Goal: Task Accomplishment & Management: Use online tool/utility

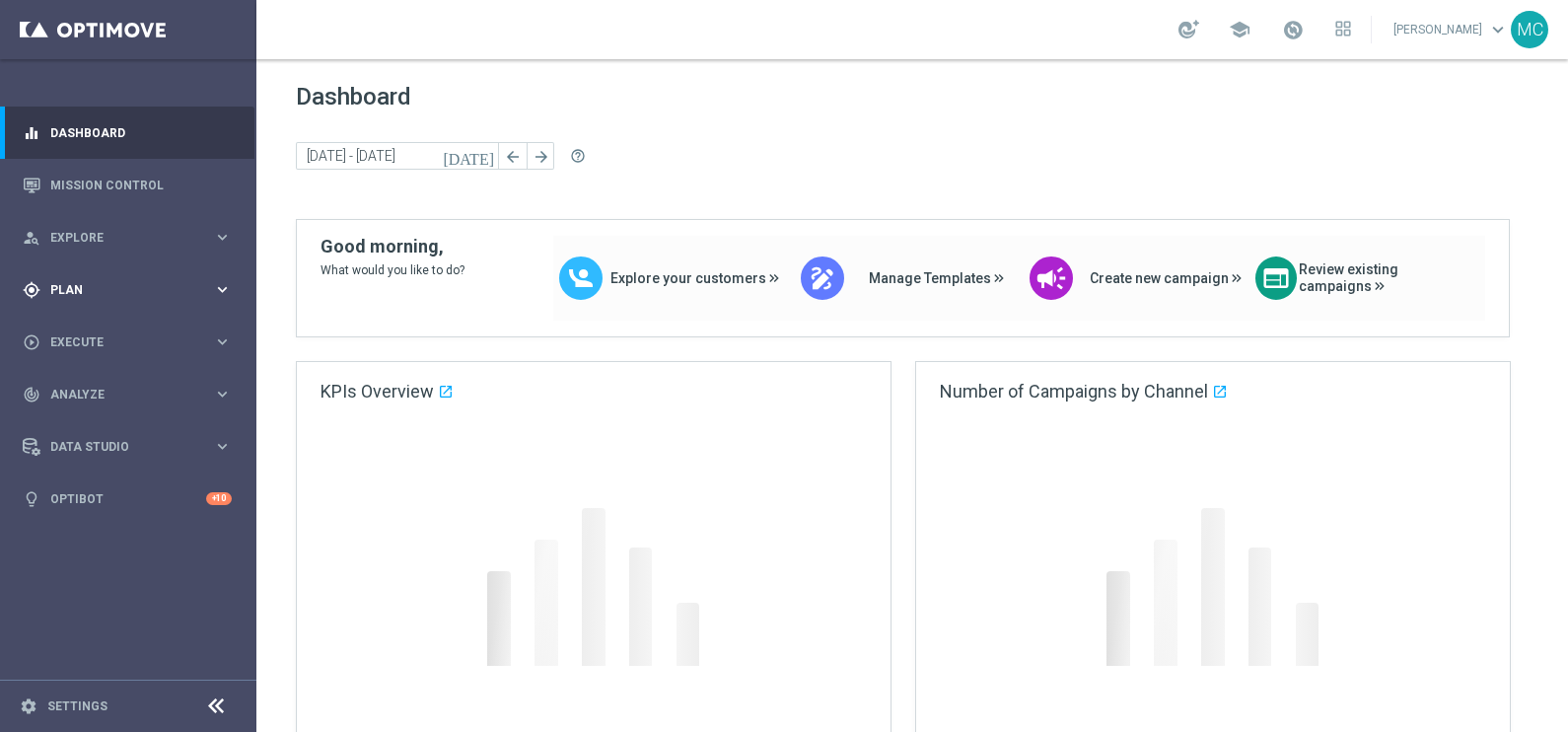
click at [224, 286] on icon "keyboard_arrow_right" at bounding box center [222, 289] width 19 height 19
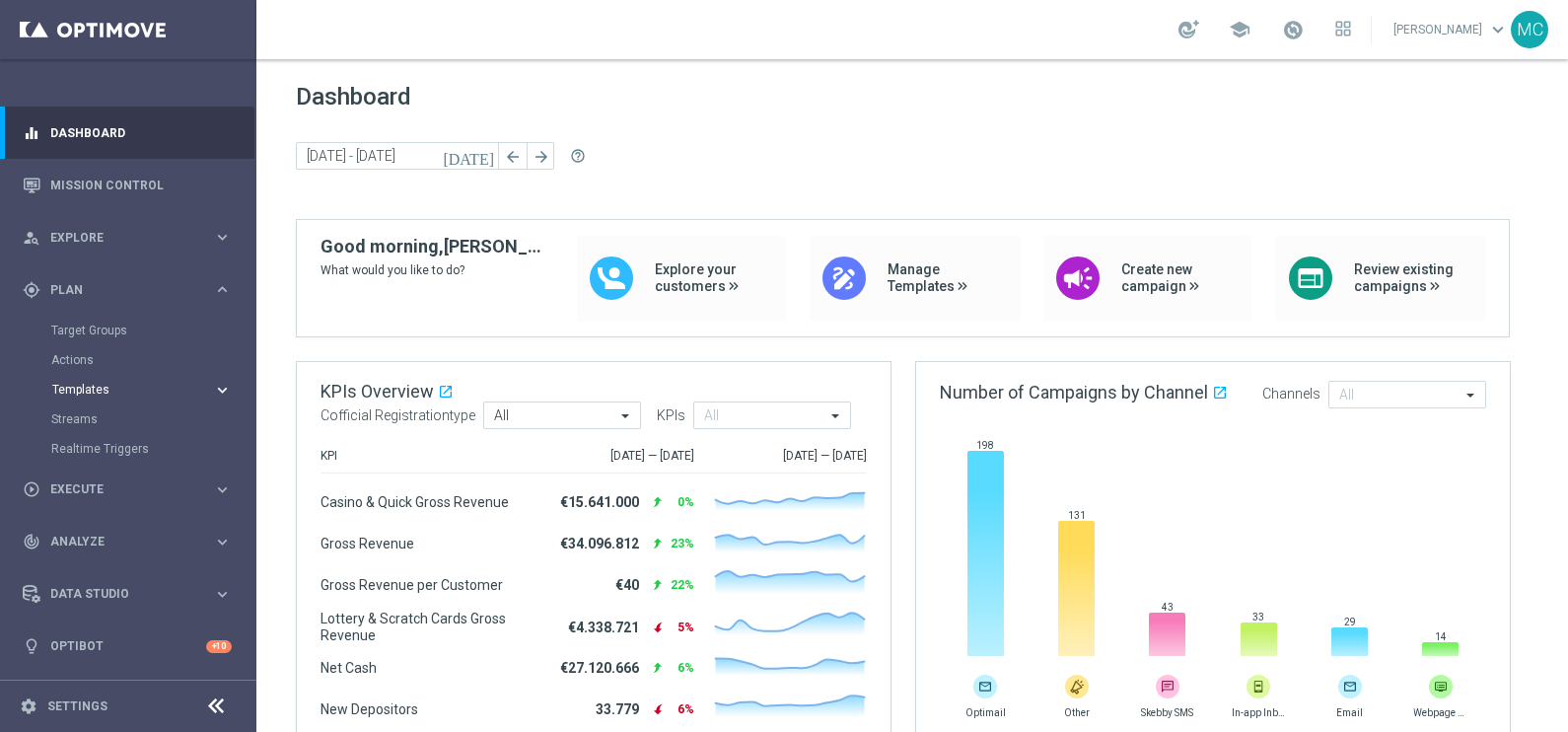
click at [228, 388] on icon "keyboard_arrow_right" at bounding box center [222, 390] width 19 height 19
click at [89, 419] on link "Optimail" at bounding box center [133, 419] width 144 height 16
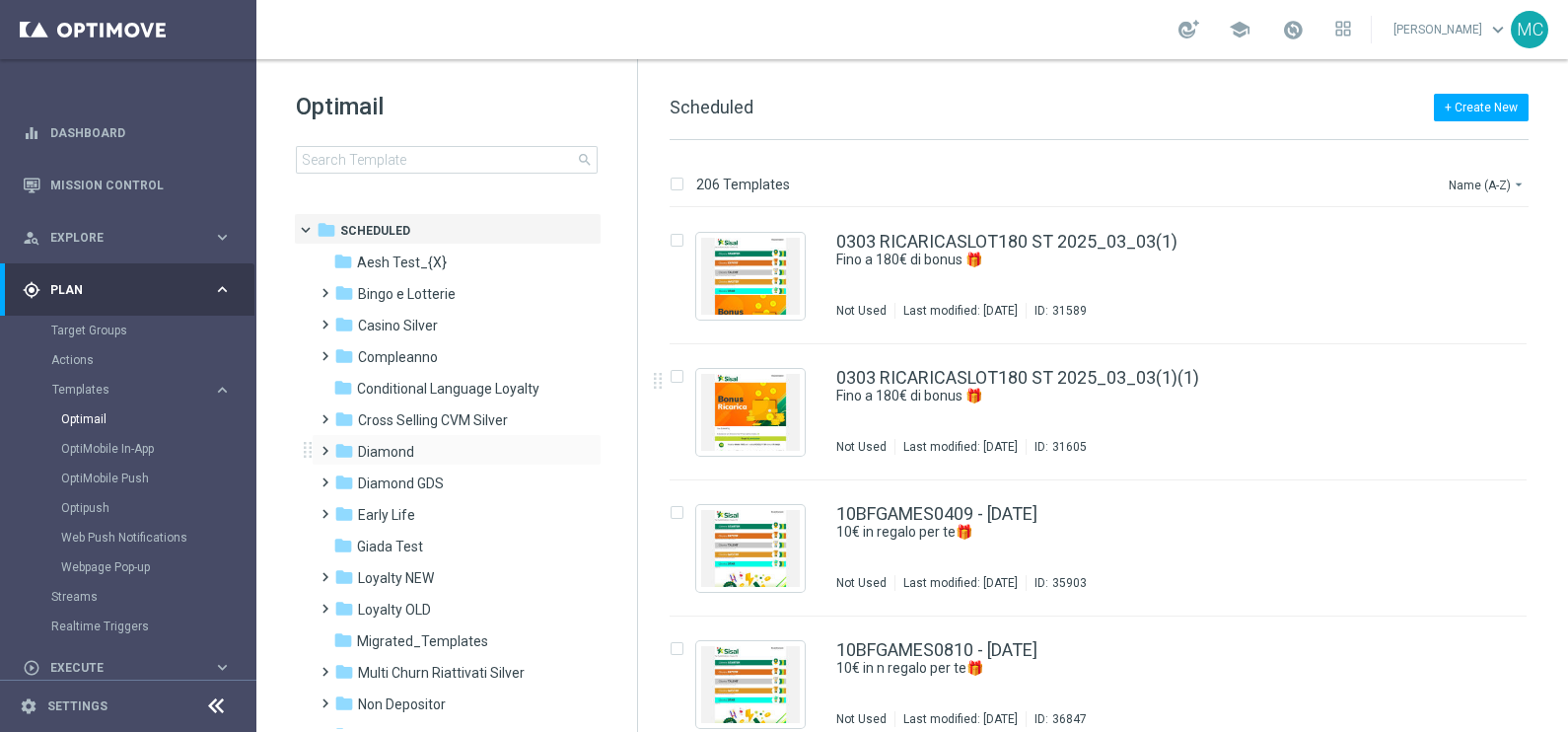
click at [317, 441] on span at bounding box center [321, 442] width 9 height 8
click at [342, 509] on span at bounding box center [340, 505] width 9 height 8
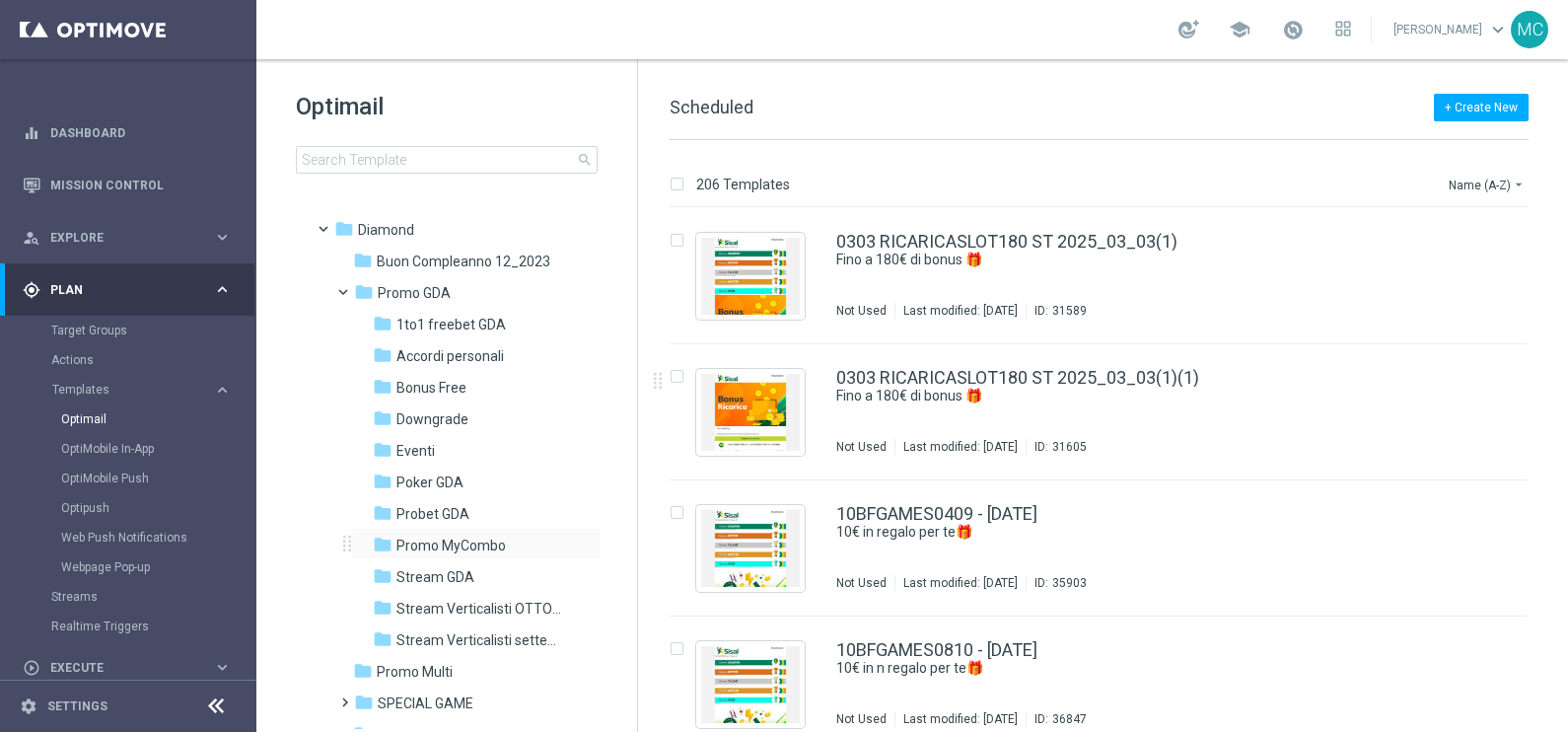
scroll to position [246, 0]
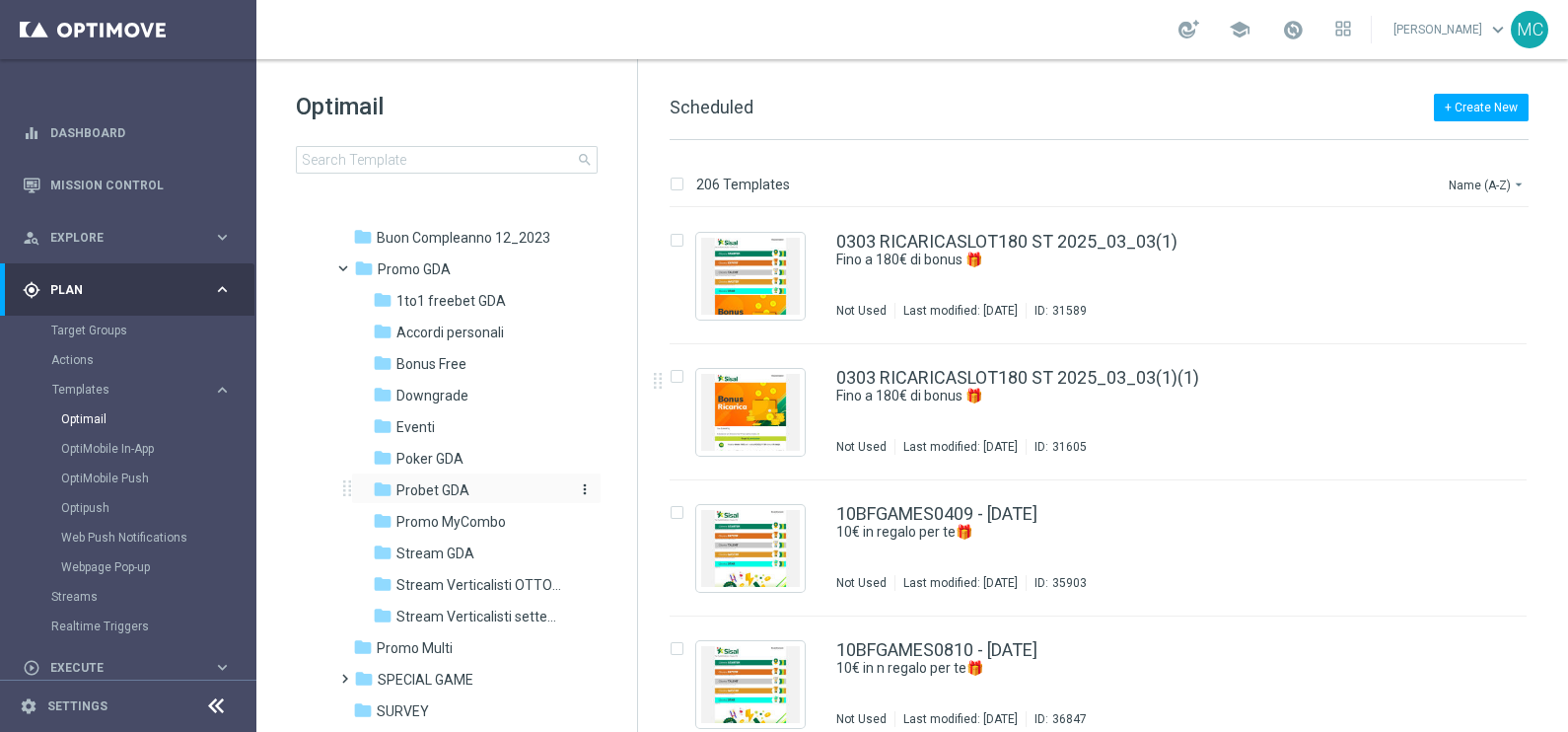
click at [446, 488] on span "Probet GDA" at bounding box center [432, 490] width 73 height 18
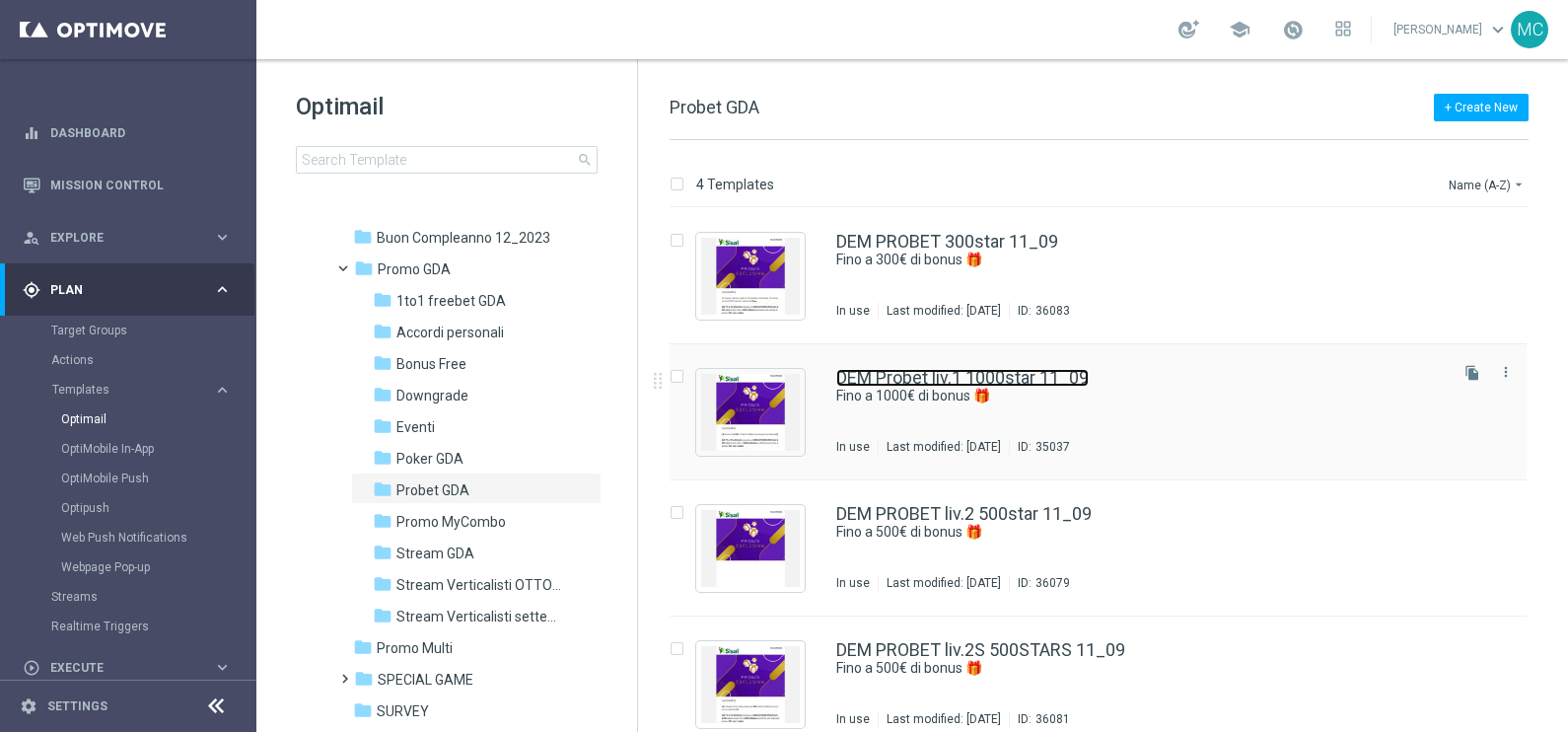
click at [924, 378] on link "DEM Probet liv.1 1000star 11_09" at bounding box center [962, 378] width 252 height 18
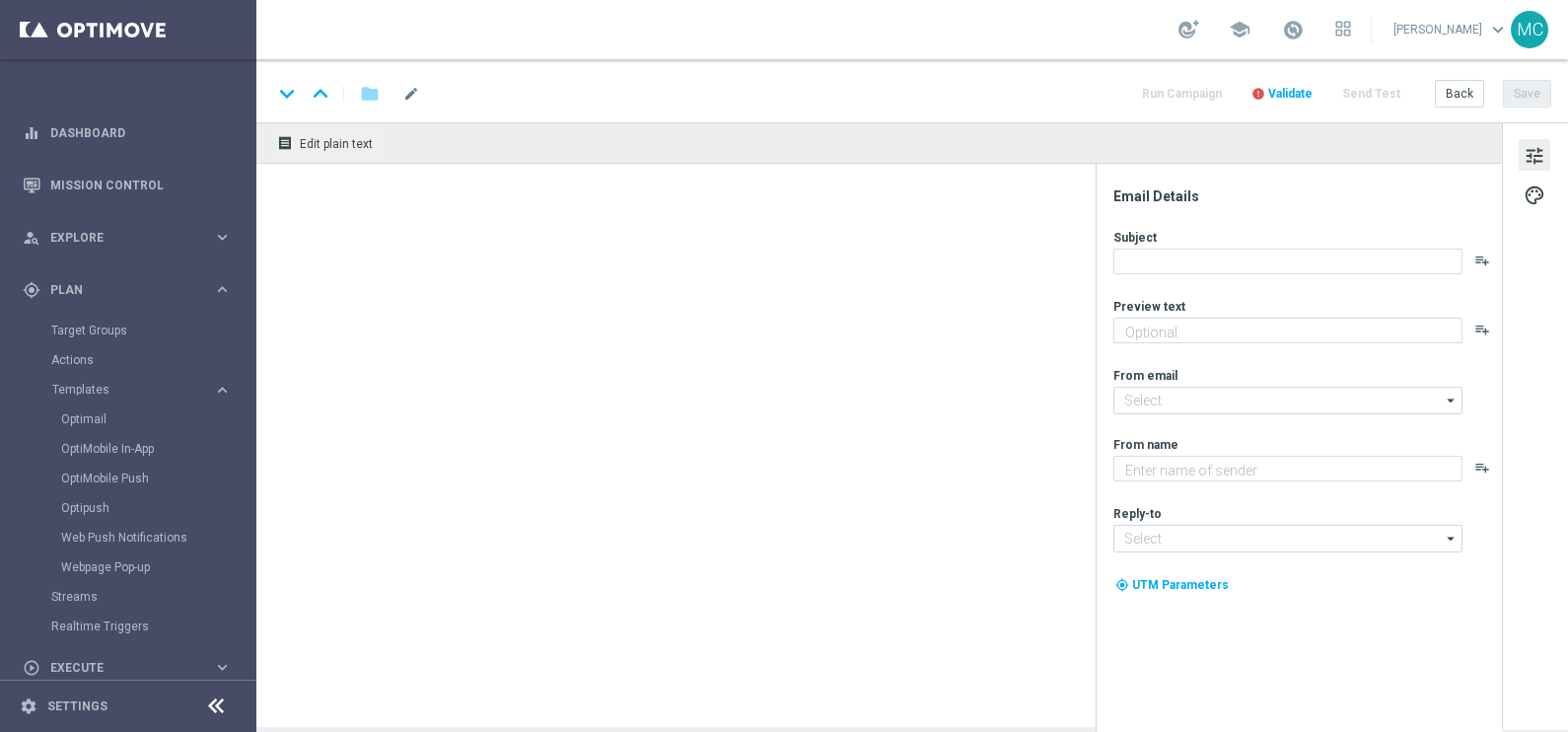
type textarea "Super promo per te"
type textarea "Sisal"
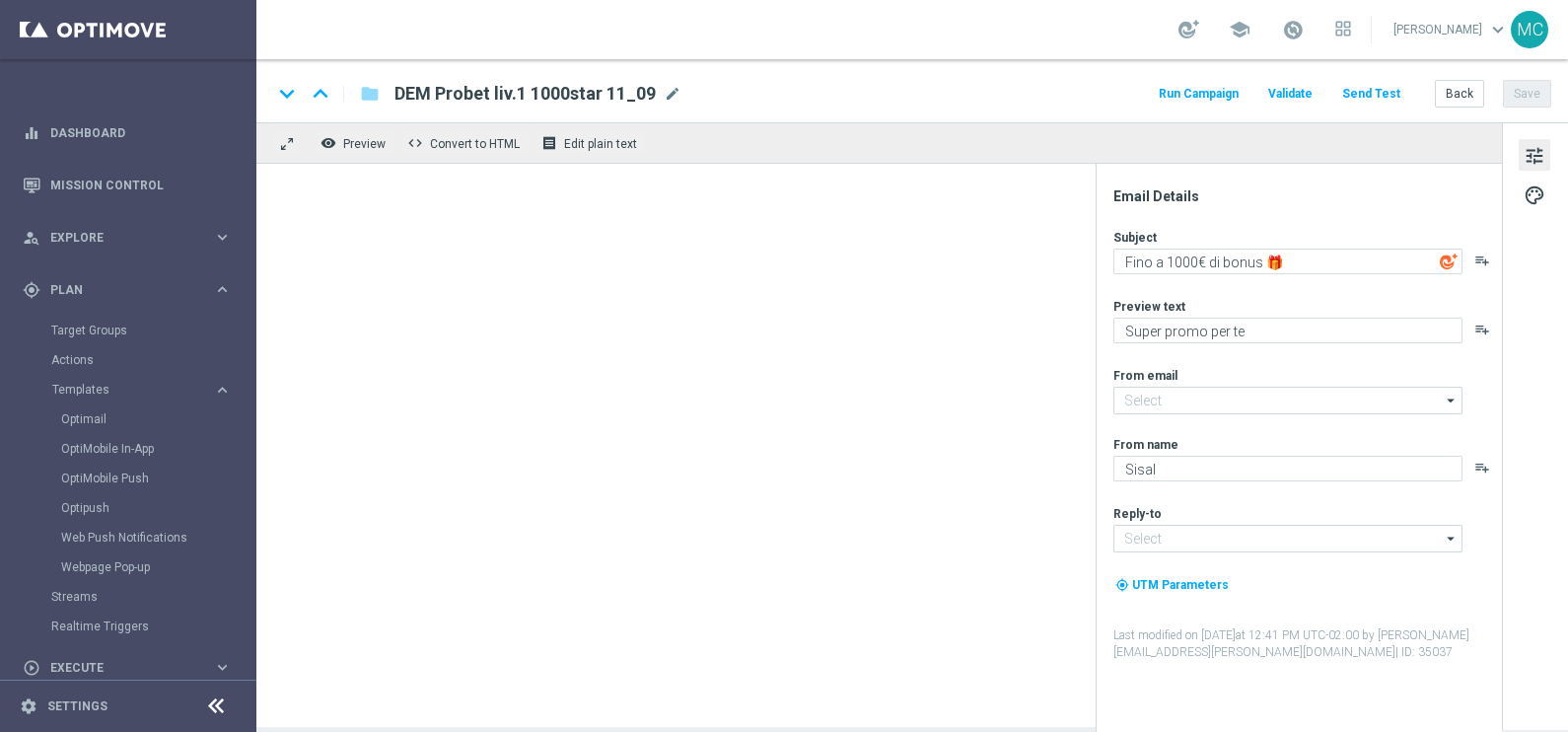
type input "[EMAIL_ADDRESS][DOMAIN_NAME]"
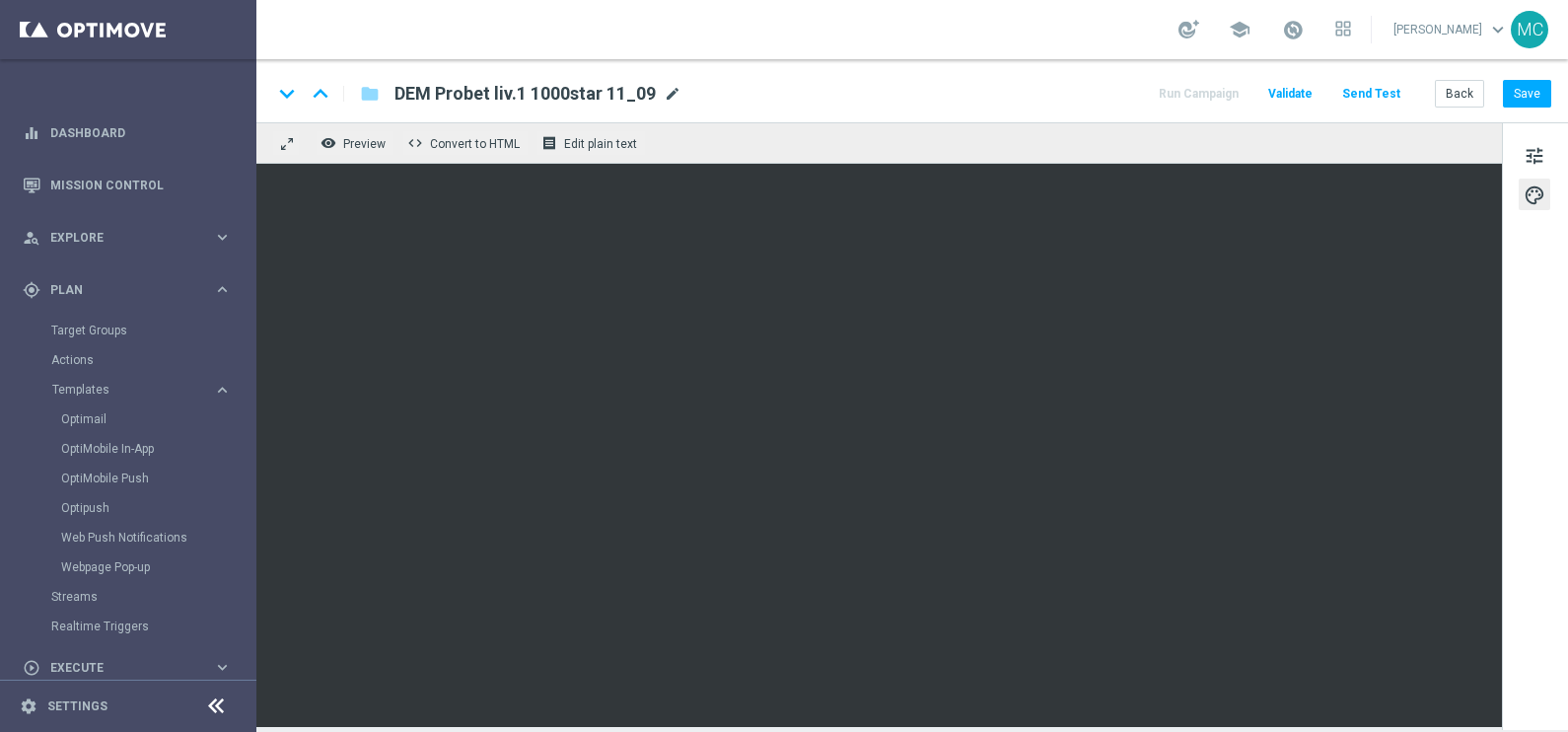
click at [670, 89] on span "mode_edit" at bounding box center [673, 94] width 18 height 18
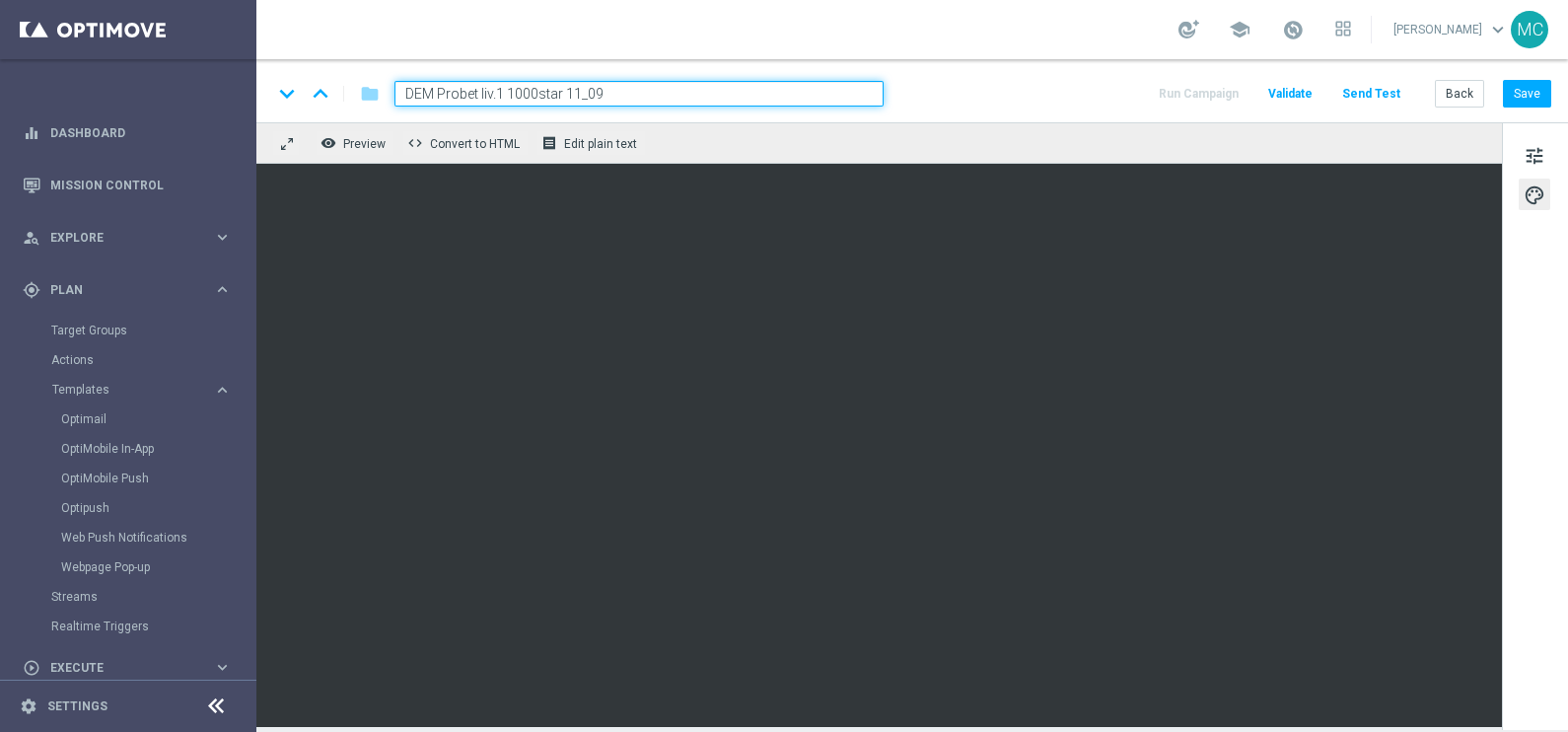
drag, startPoint x: 578, startPoint y: 86, endPoint x: 567, endPoint y: 88, distance: 11.0
click at [567, 88] on input "DEM Probet liv.1 1000star 11_09" at bounding box center [639, 94] width 489 height 26
drag, startPoint x: 599, startPoint y: 93, endPoint x: 587, endPoint y: 94, distance: 11.9
click at [587, 94] on input "DEM Probet liv.1 1000star 09_09" at bounding box center [639, 94] width 489 height 26
type input "DEM Probet liv.1 1000star 09_10"
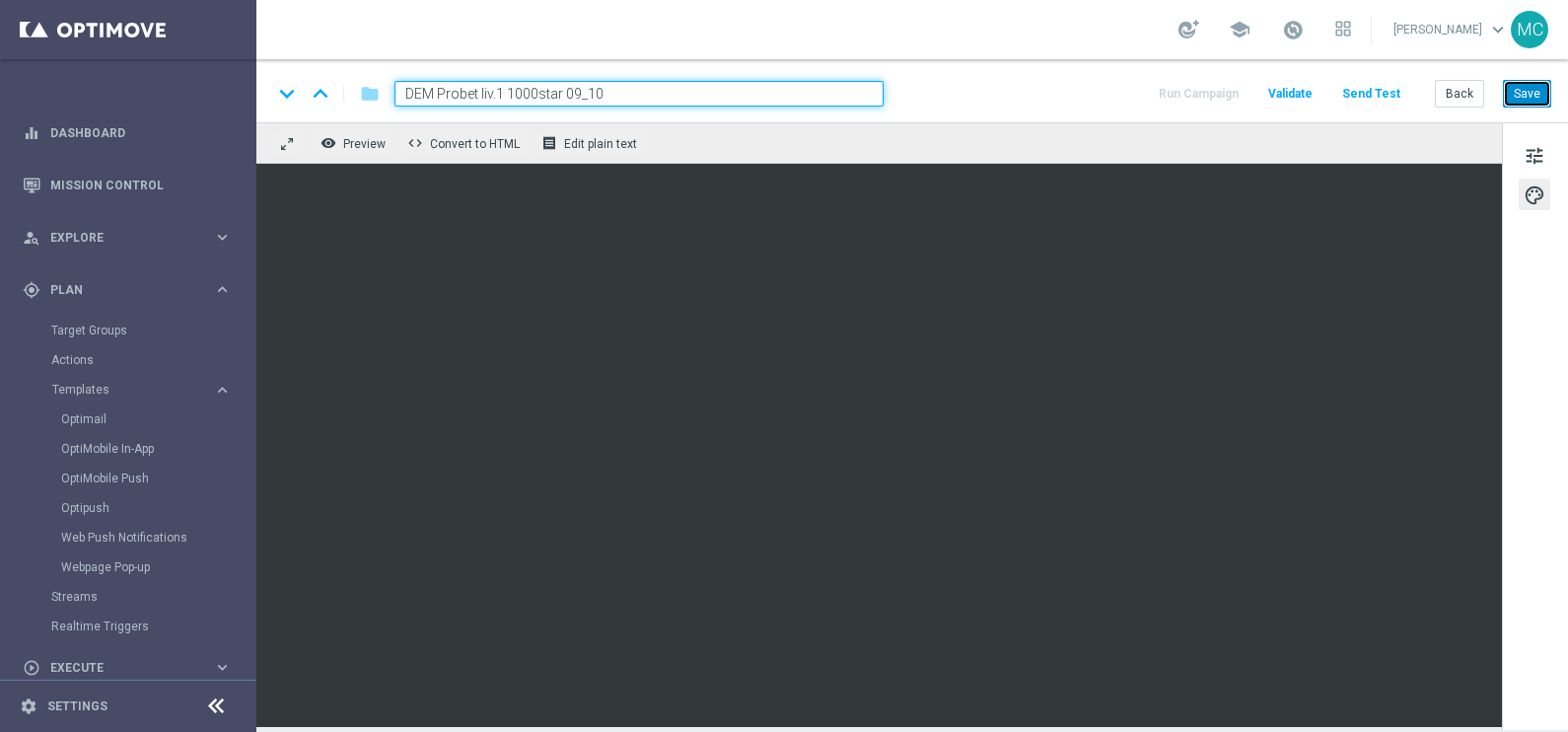
click at [1524, 92] on button "Save" at bounding box center [1527, 94] width 48 height 28
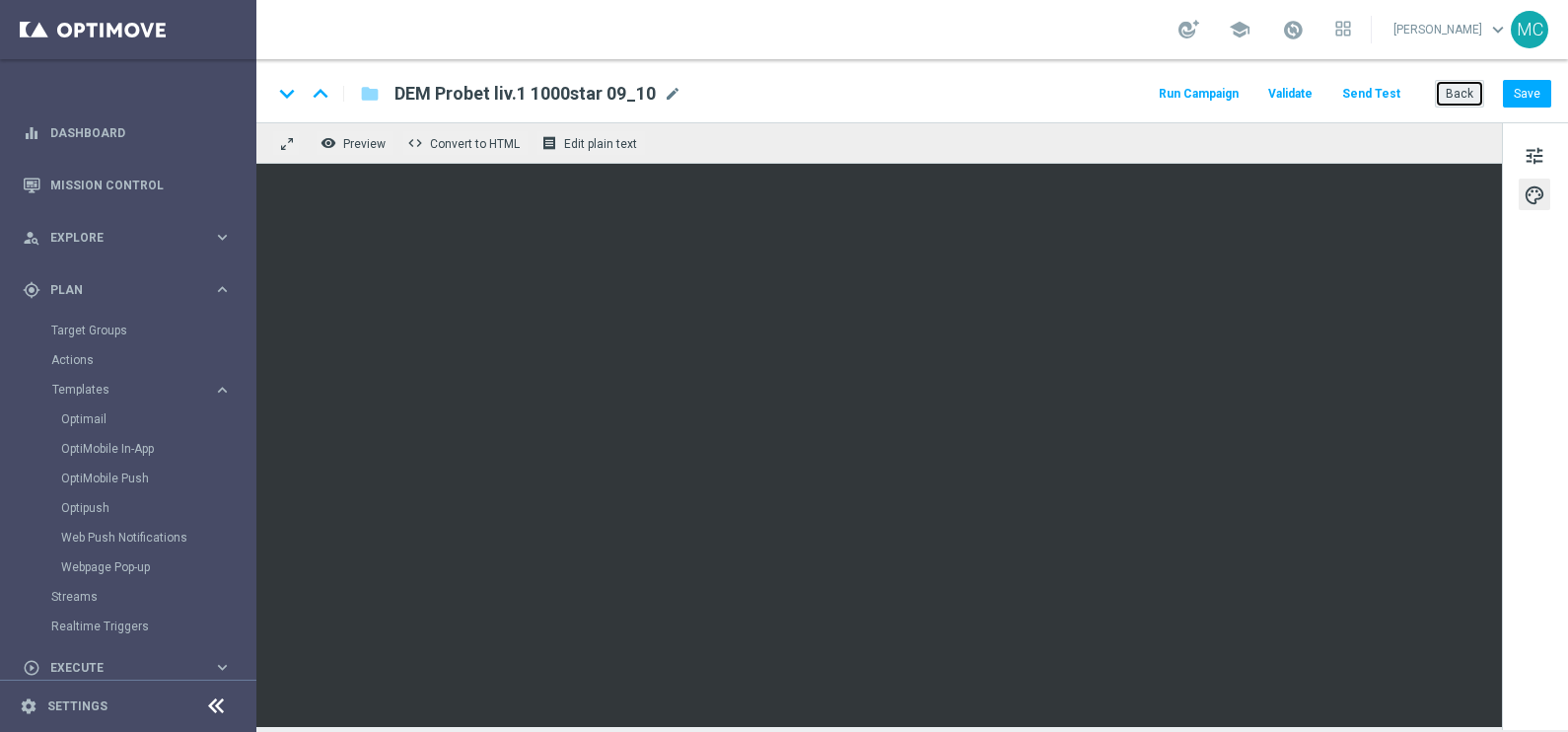
click at [1460, 97] on button "Back" at bounding box center [1459, 94] width 49 height 28
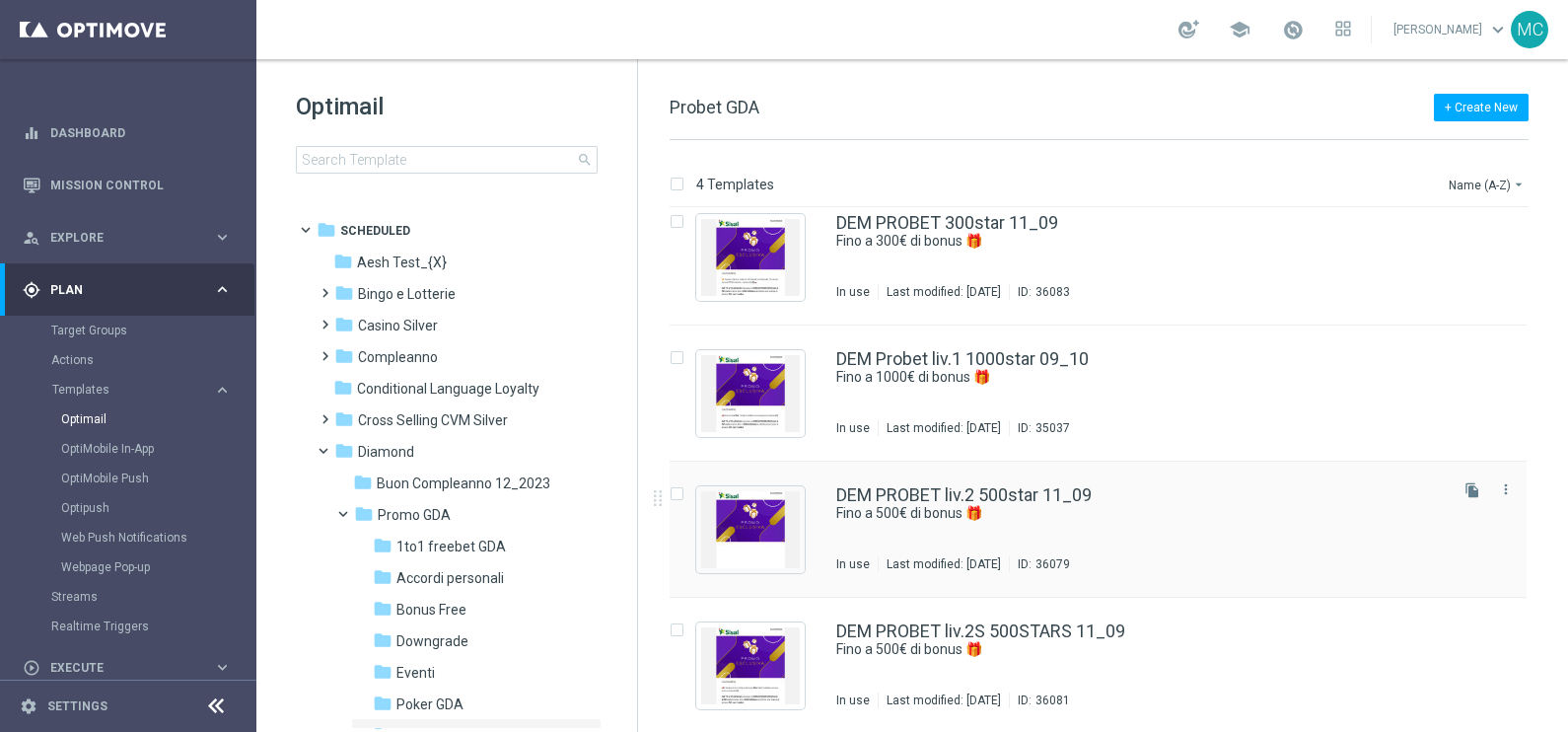
scroll to position [20, 0]
click at [1047, 492] on link "DEM PROBET liv.2 500star 11_09" at bounding box center [963, 494] width 255 height 18
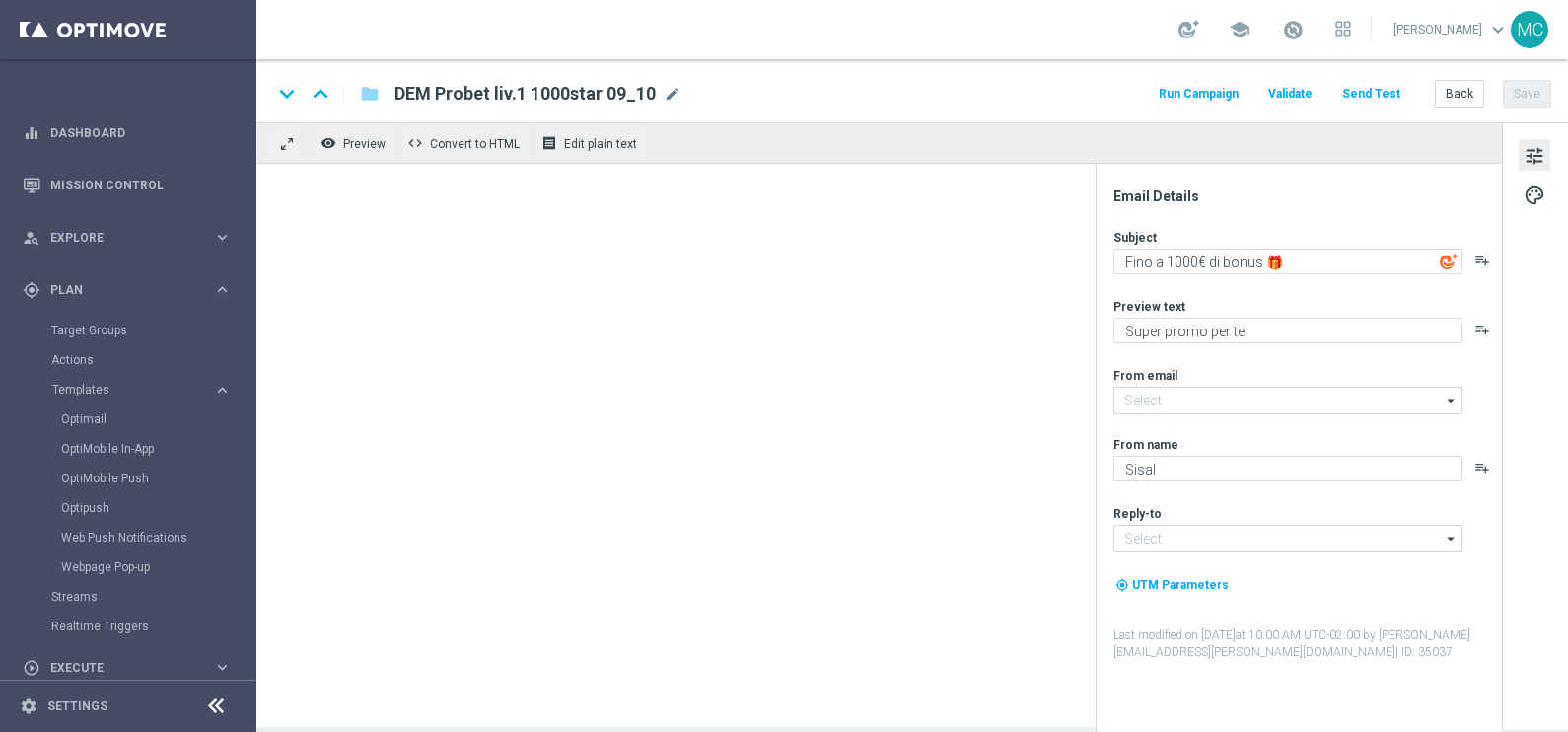
type input "[EMAIL_ADDRESS][DOMAIN_NAME]"
type textarea "Fino a 500€ di bonus 🎁"
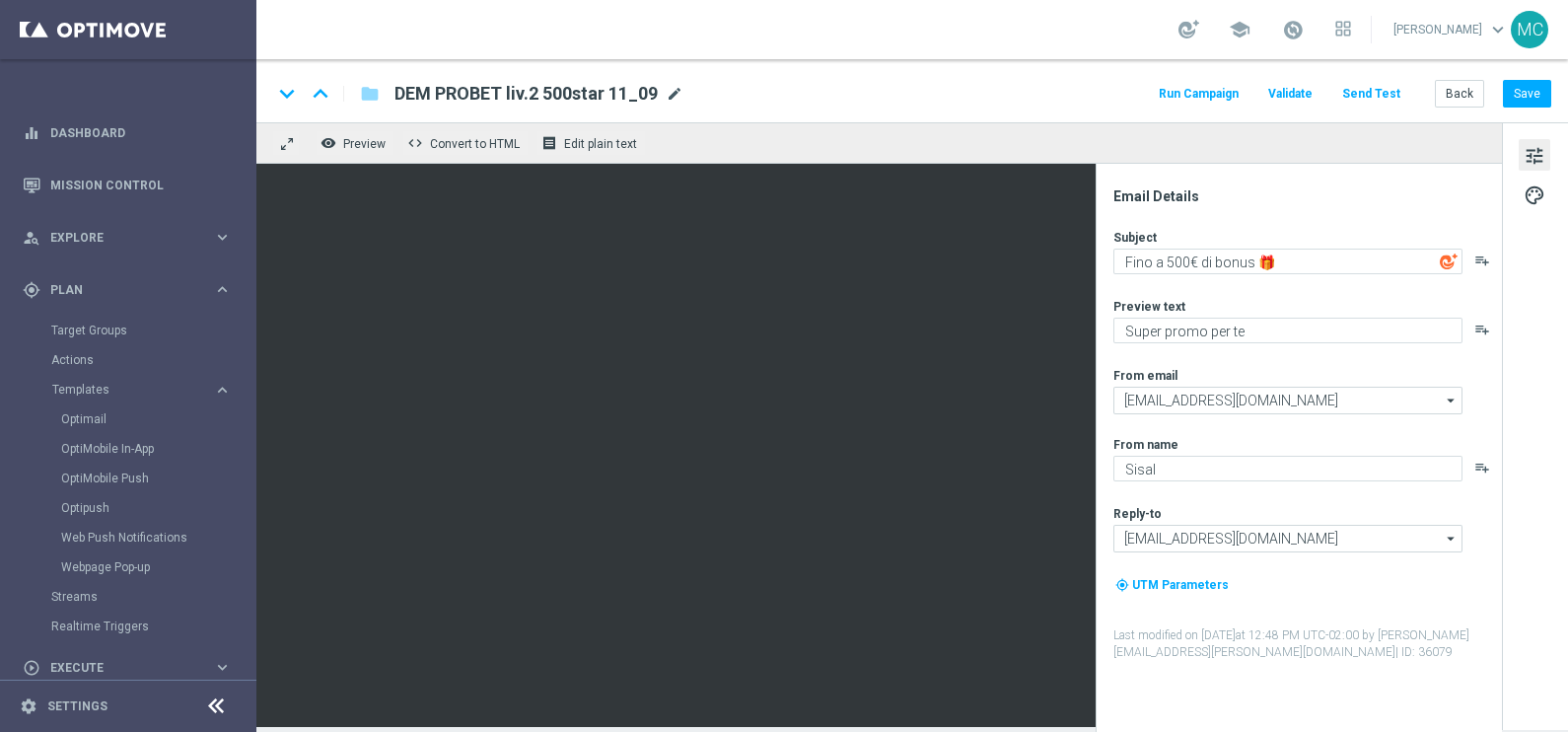
click at [677, 89] on span "mode_edit" at bounding box center [675, 94] width 18 height 18
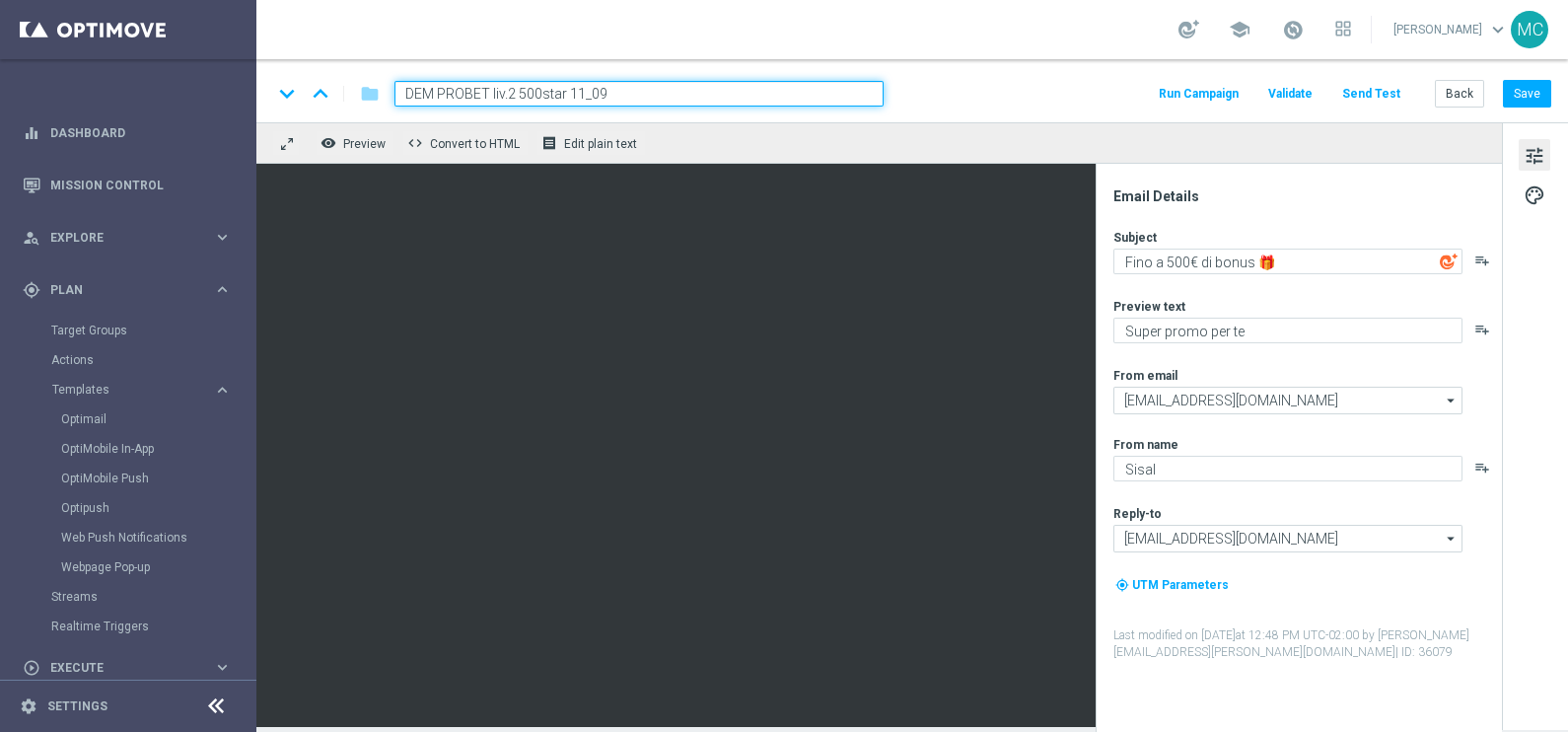
click at [579, 91] on input "DEM PROBET liv.2 500star 11_09" at bounding box center [639, 94] width 489 height 26
drag, startPoint x: 582, startPoint y: 91, endPoint x: 570, endPoint y: 91, distance: 11.8
click at [570, 91] on input "DEM PROBET liv.2 500star 11_09" at bounding box center [639, 94] width 489 height 26
drag, startPoint x: 605, startPoint y: 93, endPoint x: 592, endPoint y: 93, distance: 12.8
click at [592, 93] on input "DEM PROBET liv.2 500star 09_09" at bounding box center [639, 94] width 489 height 26
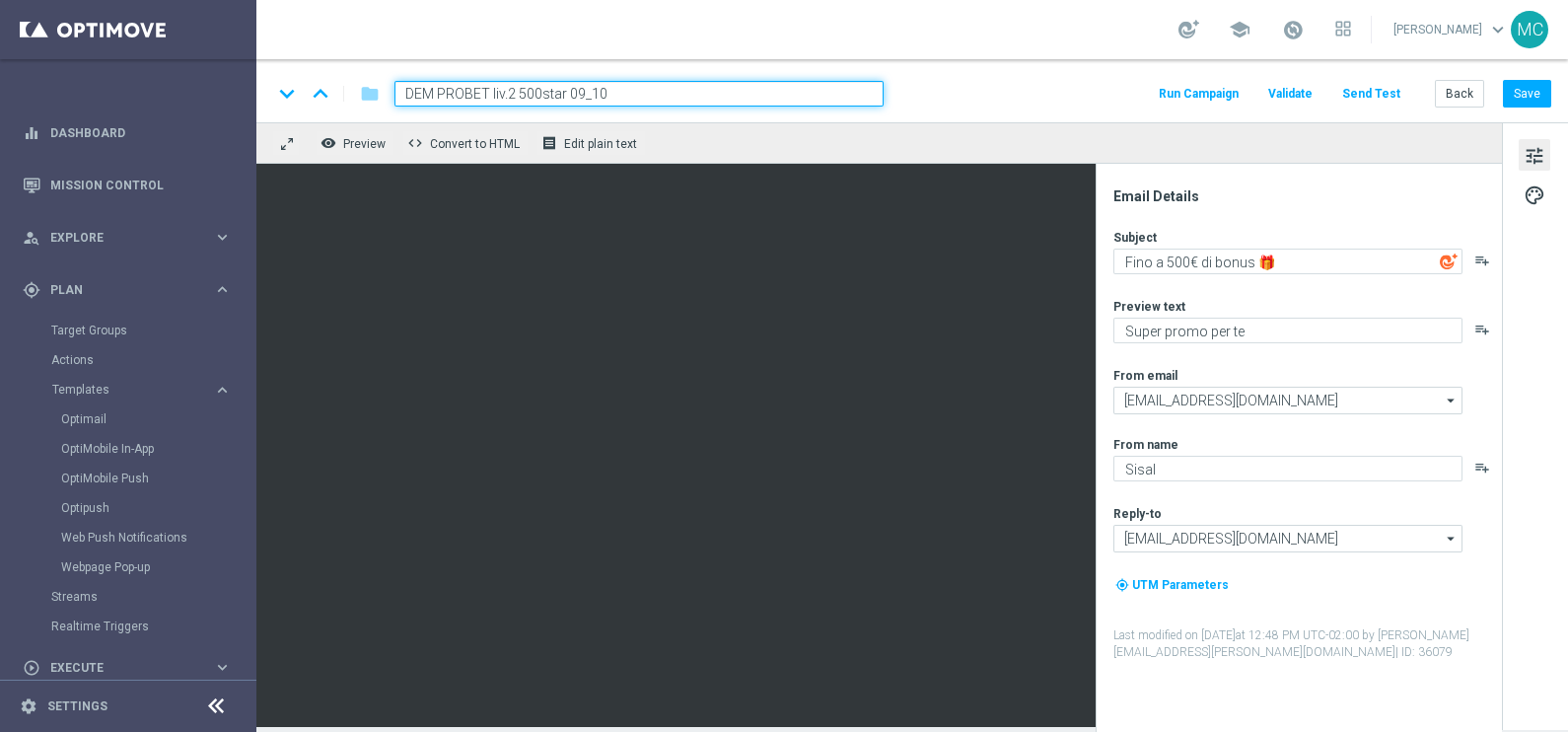
type input "DEM PROBET liv.2 500star 09_10"
click at [986, 67] on div "keyboard_arrow_down keyboard_arrow_up folder DEM PROBET liv.2 500star 09_10 Run…" at bounding box center [912, 90] width 1312 height 63
drag, startPoint x: 843, startPoint y: 162, endPoint x: 831, endPoint y: 146, distance: 19.7
click at [843, 162] on div "remove_red_eye Preview code Convert to HTML receipt Edit plain text" at bounding box center [879, 142] width 1246 height 41
click at [782, 78] on div "keyboard_arrow_down keyboard_arrow_up folder DEM PROBET liv.2 500star 09_10 Run…" at bounding box center [912, 90] width 1312 height 63
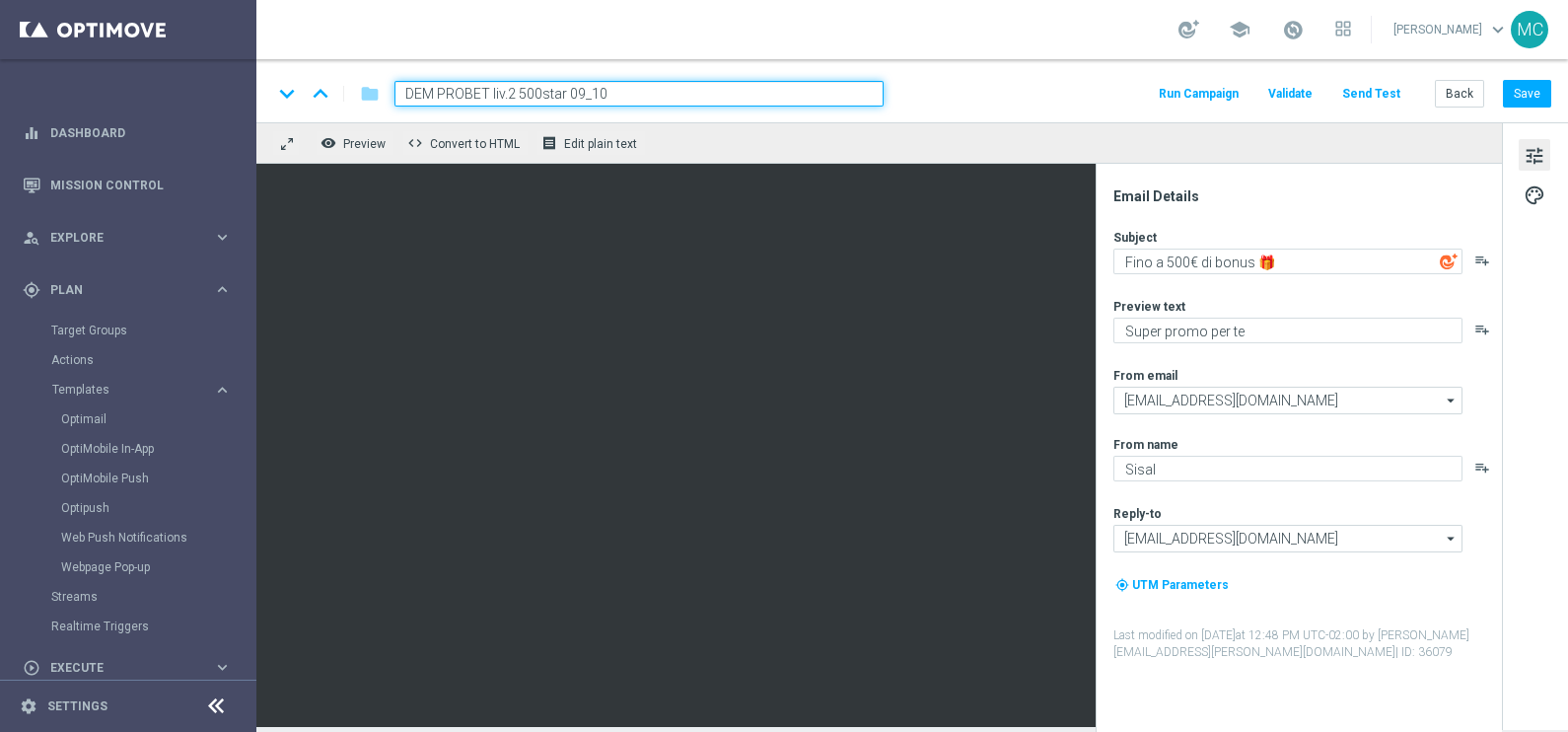
click at [784, 94] on input "DEM PROBET liv.2 500star 09_10" at bounding box center [639, 94] width 489 height 26
click at [808, 39] on div "school [PERSON_NAME] keyboard_arrow_down MC" at bounding box center [912, 29] width 1312 height 59
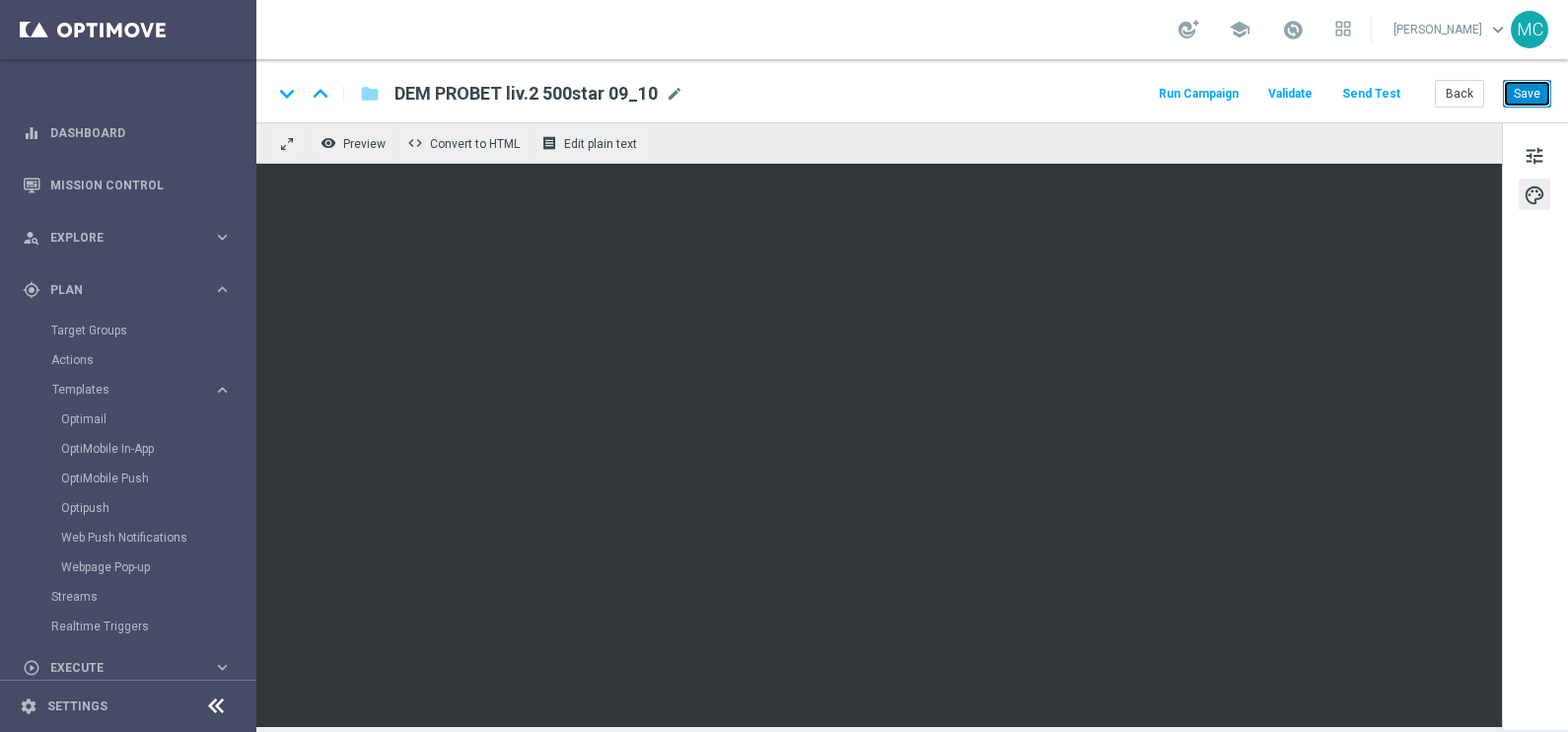
click at [1521, 84] on button "Save" at bounding box center [1527, 94] width 48 height 28
click at [1455, 99] on button "Back" at bounding box center [1459, 94] width 49 height 28
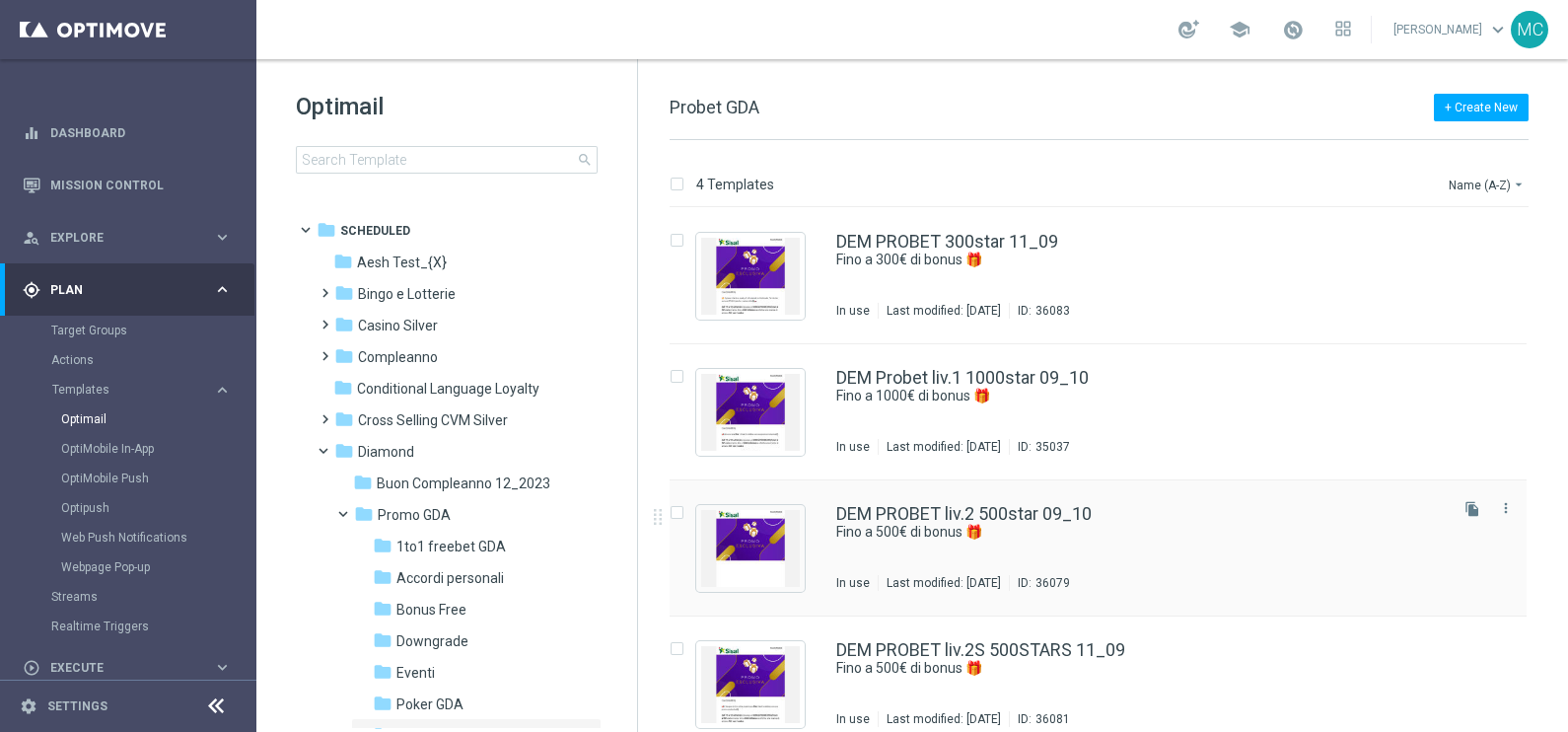
scroll to position [20, 0]
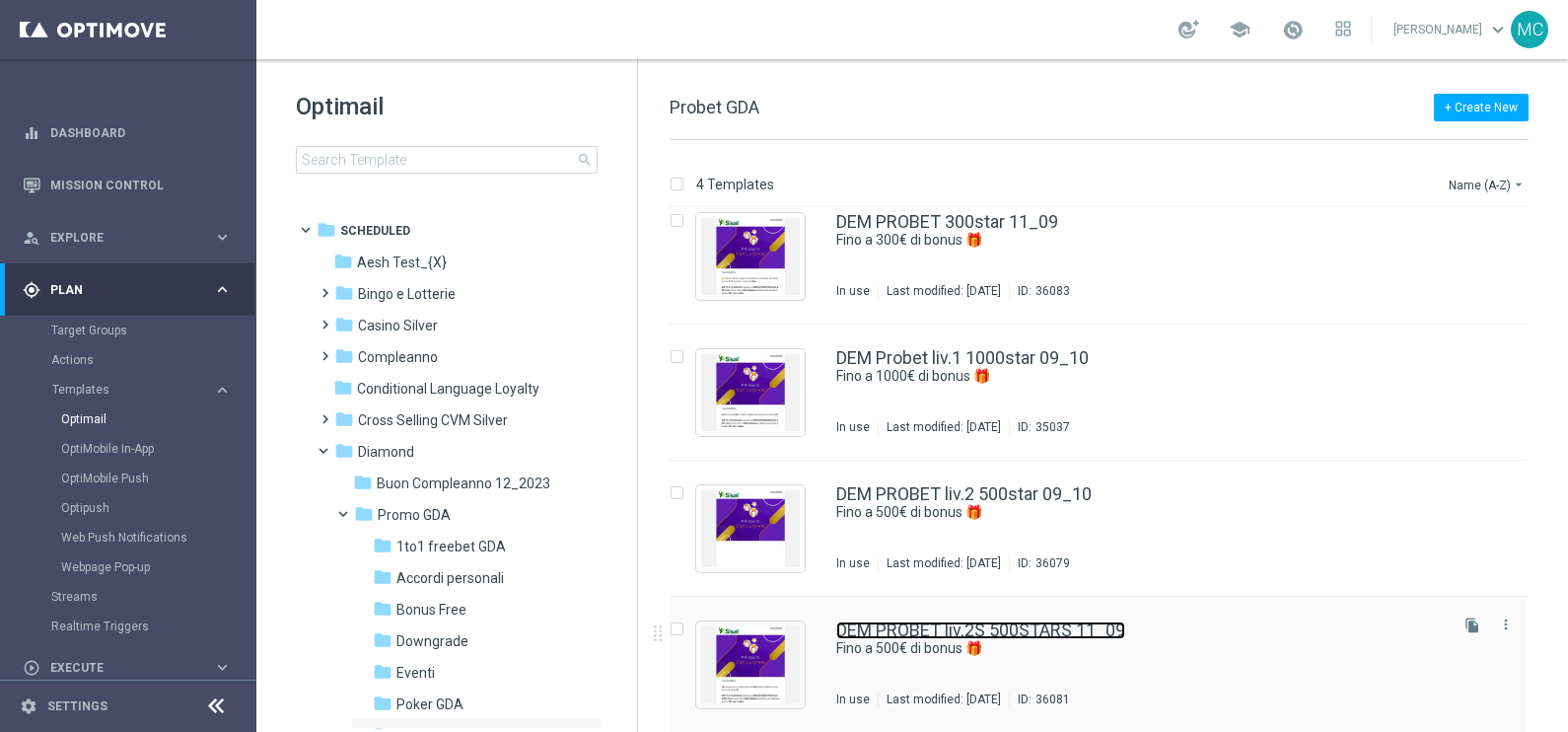
click at [1063, 628] on link "DEM PROBET liv.2S 500STARS 11_09" at bounding box center [980, 630] width 289 height 18
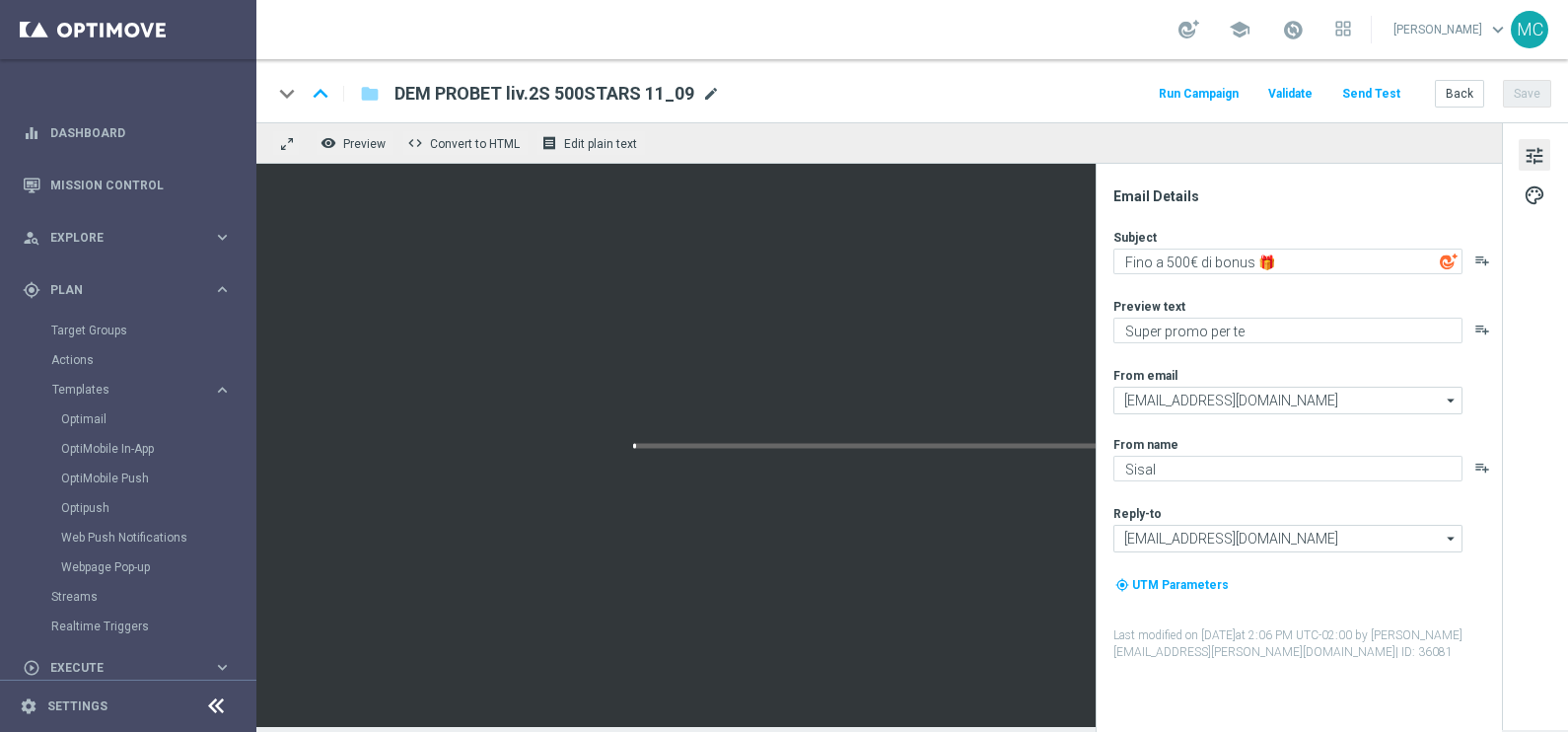
click at [712, 94] on span "mode_edit" at bounding box center [711, 94] width 18 height 18
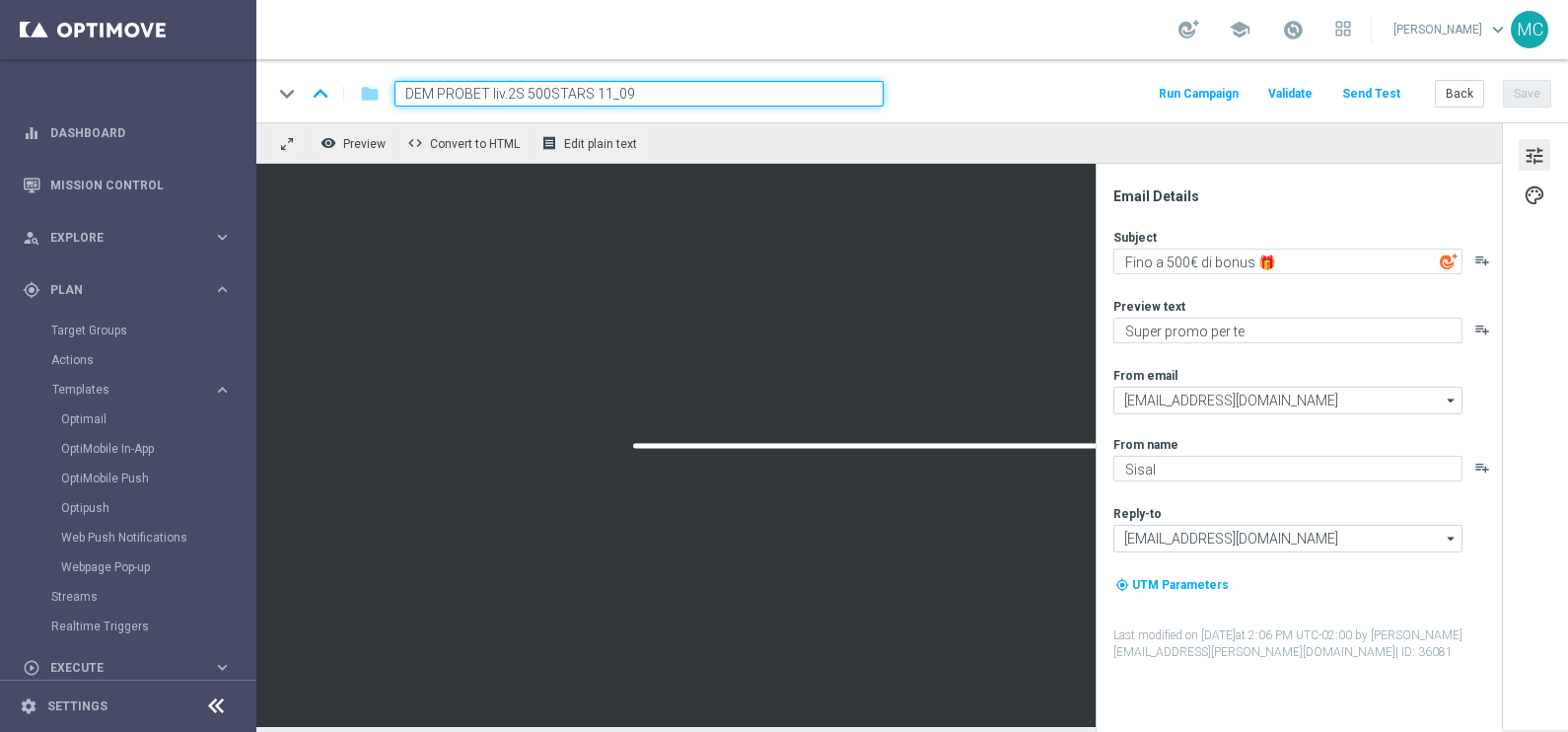
drag, startPoint x: 610, startPoint y: 89, endPoint x: 594, endPoint y: 89, distance: 15.8
click at [594, 89] on input "DEM PROBET liv.2S 500STARS 11_09" at bounding box center [639, 94] width 489 height 26
drag, startPoint x: 642, startPoint y: 89, endPoint x: 621, endPoint y: 87, distance: 20.8
click at [621, 87] on input "DEM PROBET liv.2S 500STARS 09_09" at bounding box center [639, 94] width 489 height 26
type input "DEM PROBET liv.2S 500STARS 09_10"
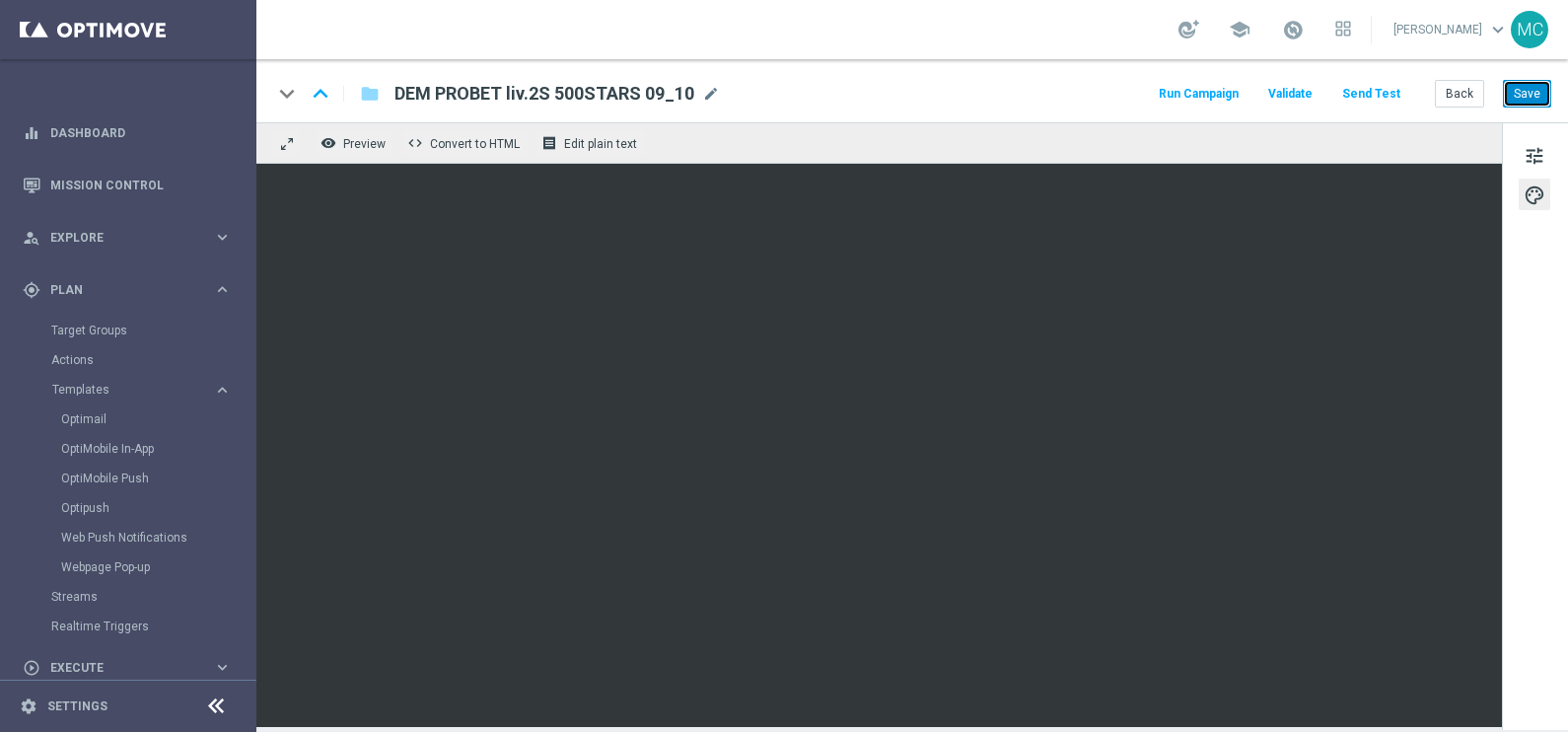
click at [1544, 89] on button "Save" at bounding box center [1527, 94] width 48 height 28
click at [1467, 91] on button "Back" at bounding box center [1459, 94] width 49 height 28
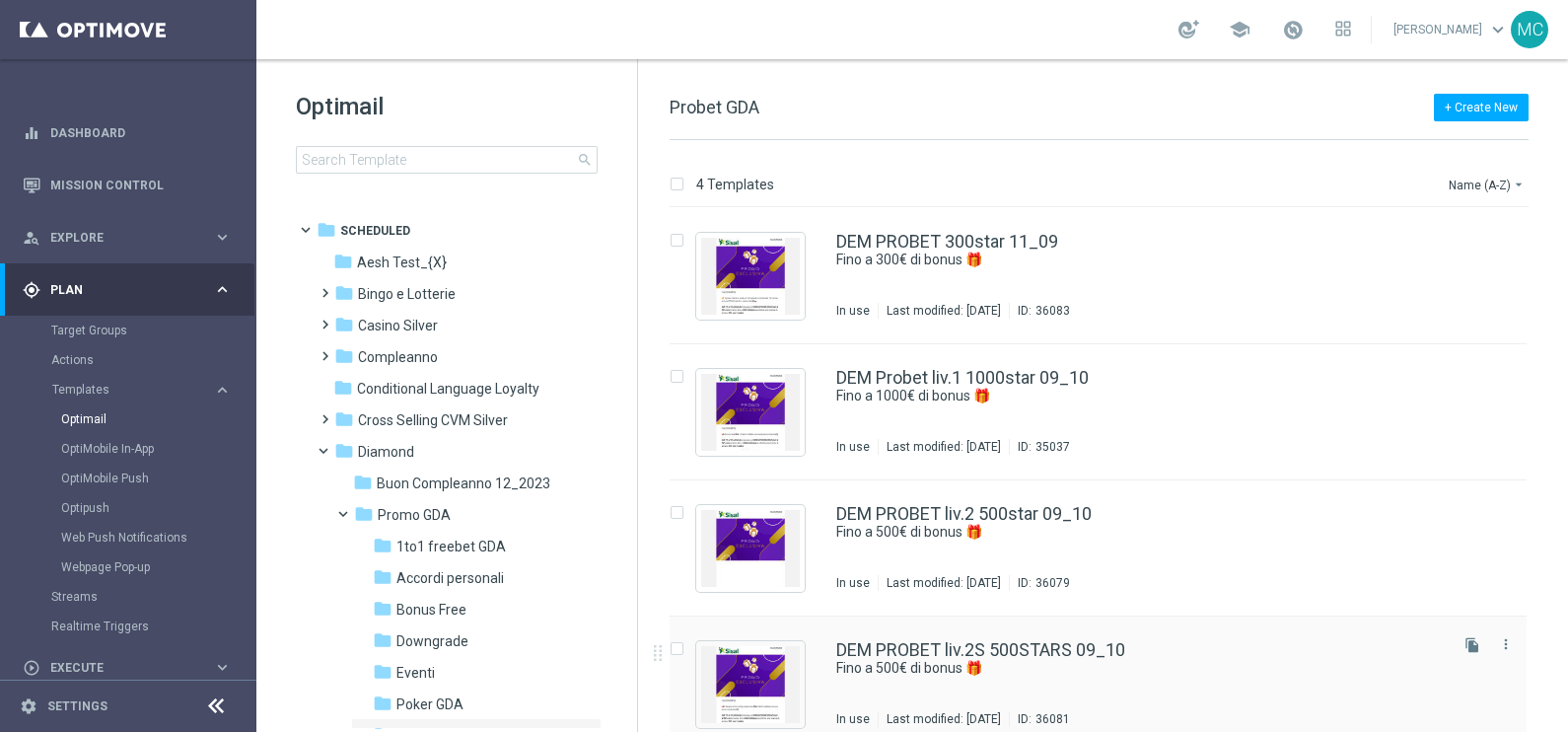
scroll to position [20, 0]
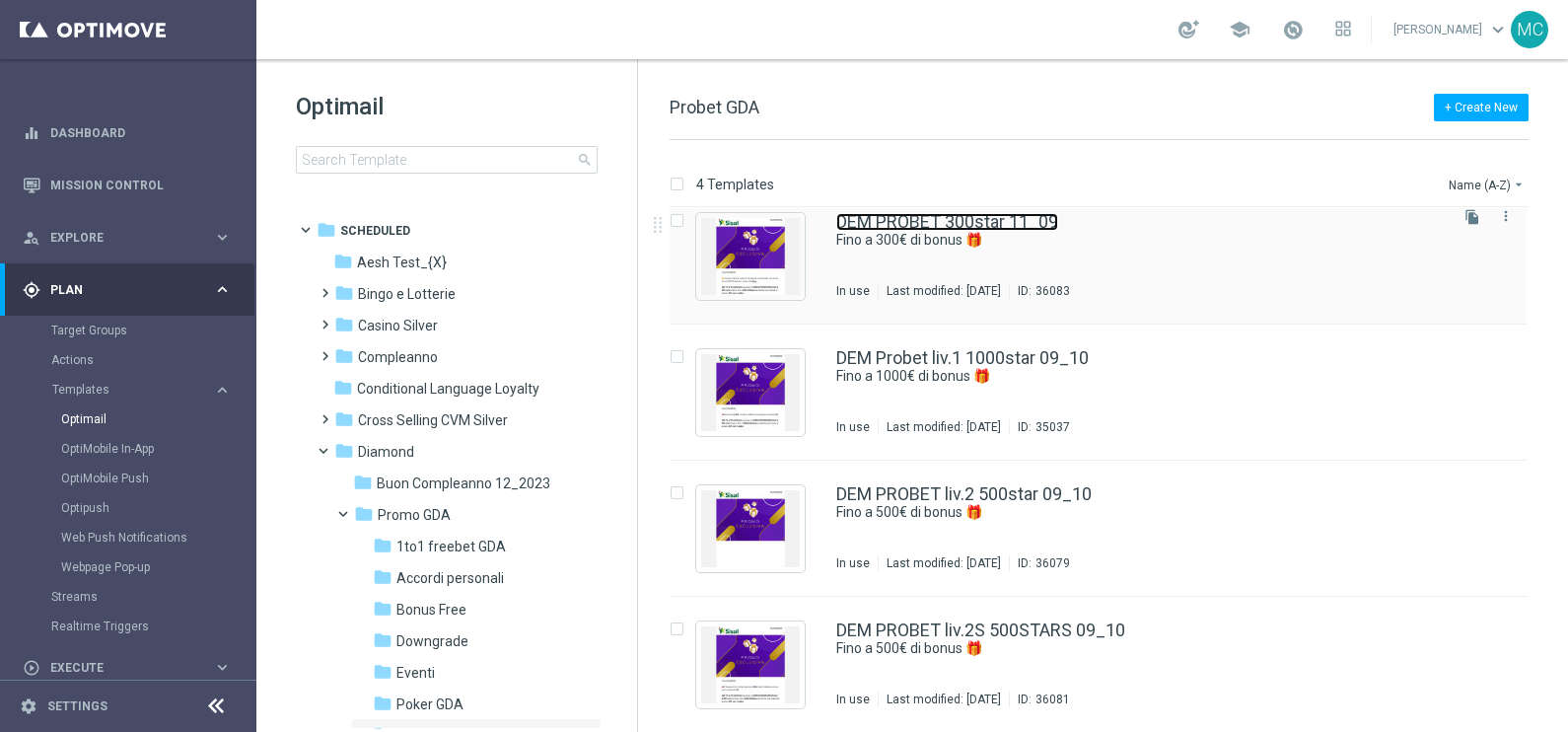
click at [1011, 217] on link "DEM PROBET 300star 11_09" at bounding box center [947, 222] width 222 height 18
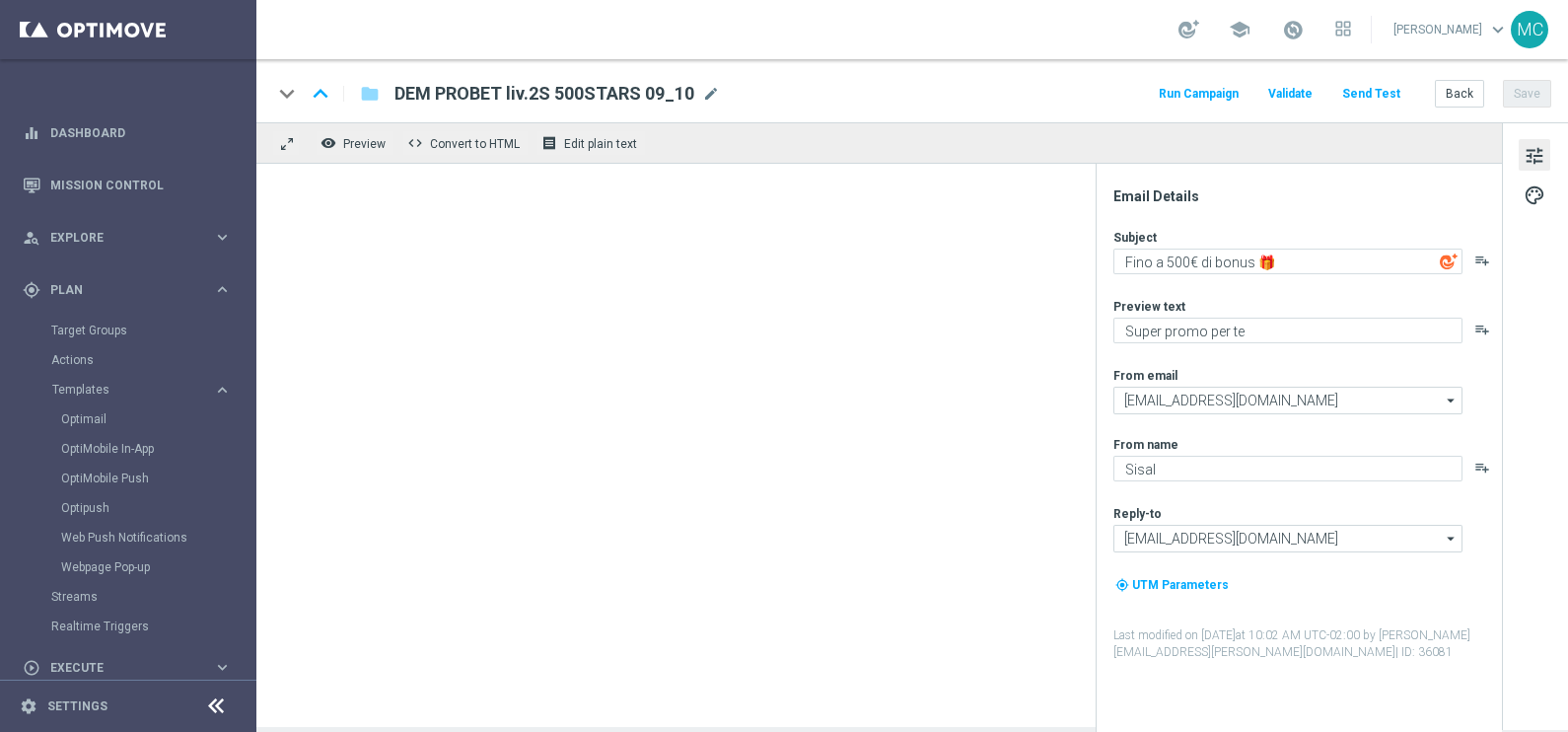
type input "DEM PROBET 300star 11_09"
type textarea "Fino a 300€ di bonus 🎁"
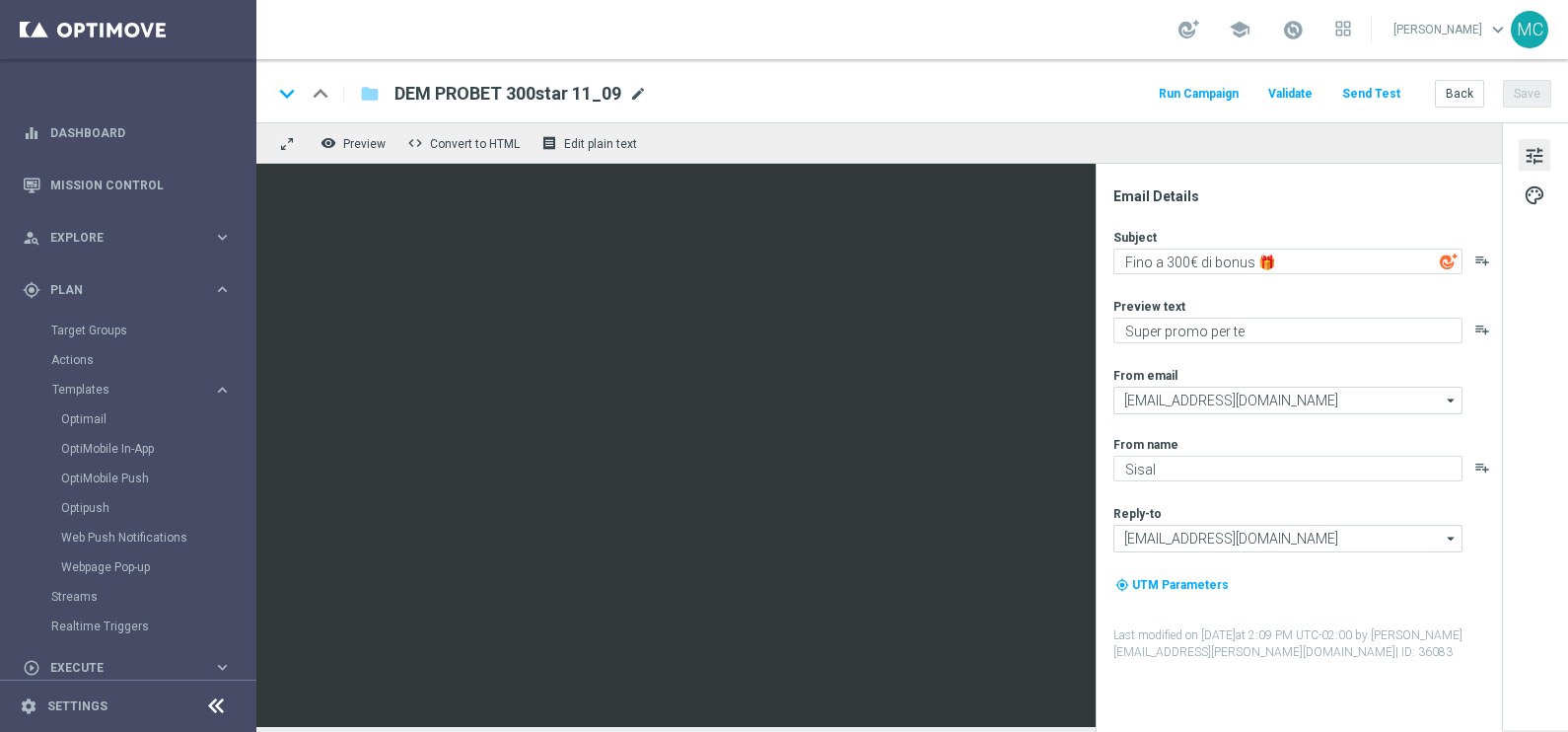
click at [640, 90] on span "mode_edit" at bounding box center [638, 94] width 18 height 18
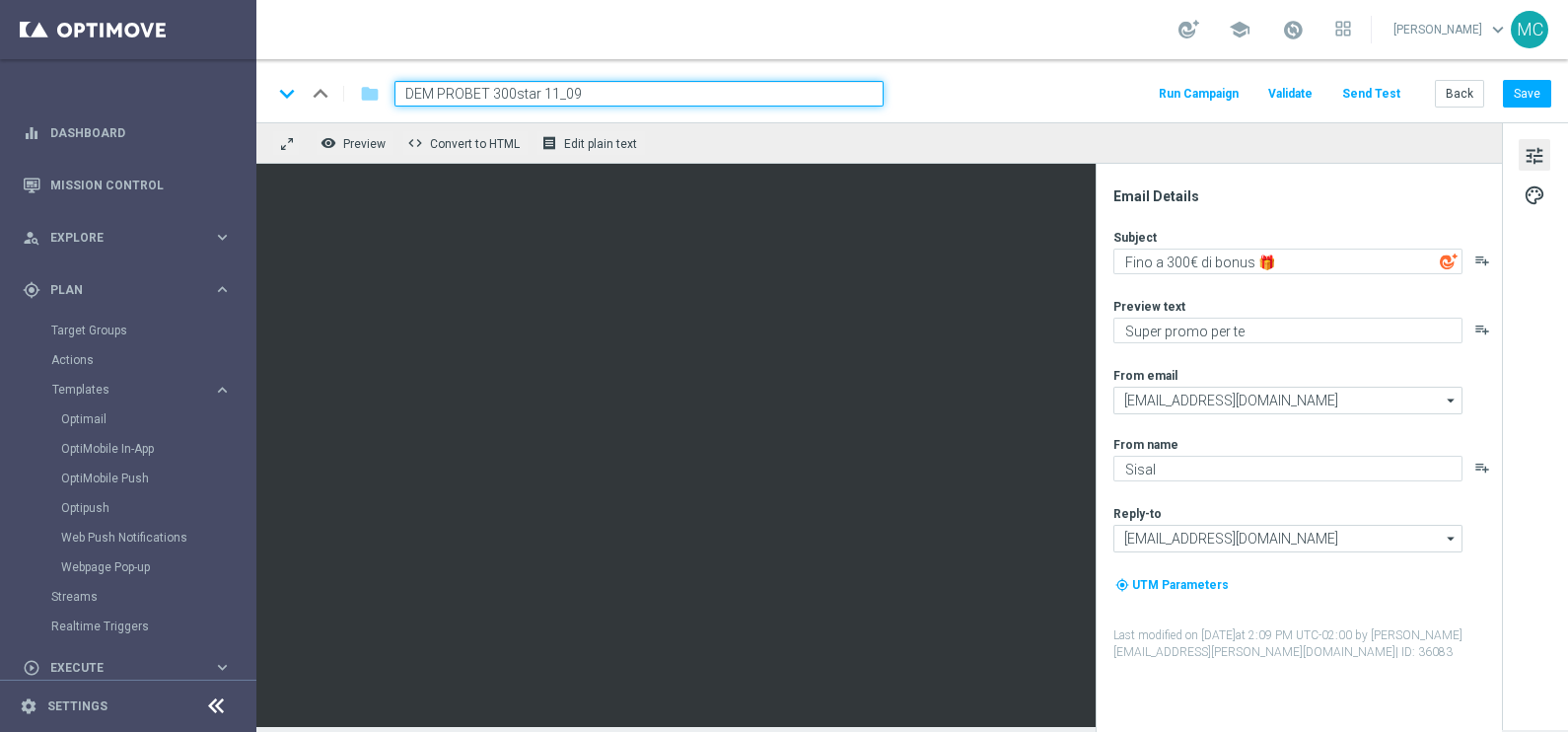
click at [544, 94] on input "DEM PROBET 300star 11_09" at bounding box center [639, 94] width 489 height 26
drag, startPoint x: 574, startPoint y: 94, endPoint x: 563, endPoint y: 94, distance: 10.8
click at [563, 94] on input "DEM PROBET 300star 09_09" at bounding box center [639, 94] width 489 height 26
type input "DEM PROBET 300star 09_10"
click at [1089, 88] on div "keyboard_arrow_down keyboard_arrow_up folder DEM PROBET 300star 09_10 Run Campa…" at bounding box center [911, 94] width 1279 height 26
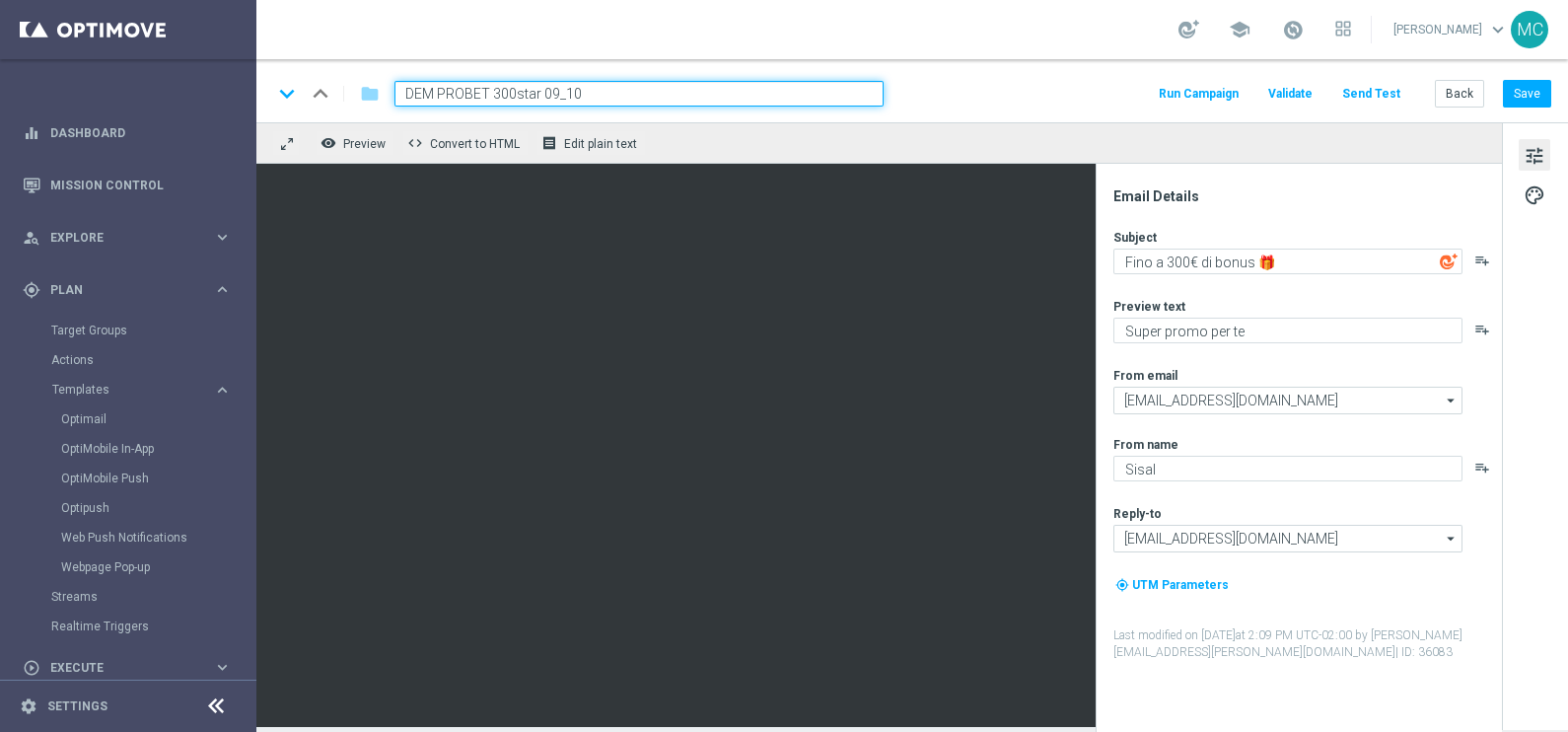
click at [730, 98] on input "DEM PROBET 300star 09_10" at bounding box center [639, 94] width 489 height 26
click at [769, 44] on div "school [PERSON_NAME] keyboard_arrow_down MC" at bounding box center [912, 29] width 1312 height 59
click at [754, 91] on input "DEM PROBET 300star 09_10" at bounding box center [639, 94] width 489 height 26
click at [759, 22] on div "school [PERSON_NAME] keyboard_arrow_down MC" at bounding box center [912, 29] width 1312 height 59
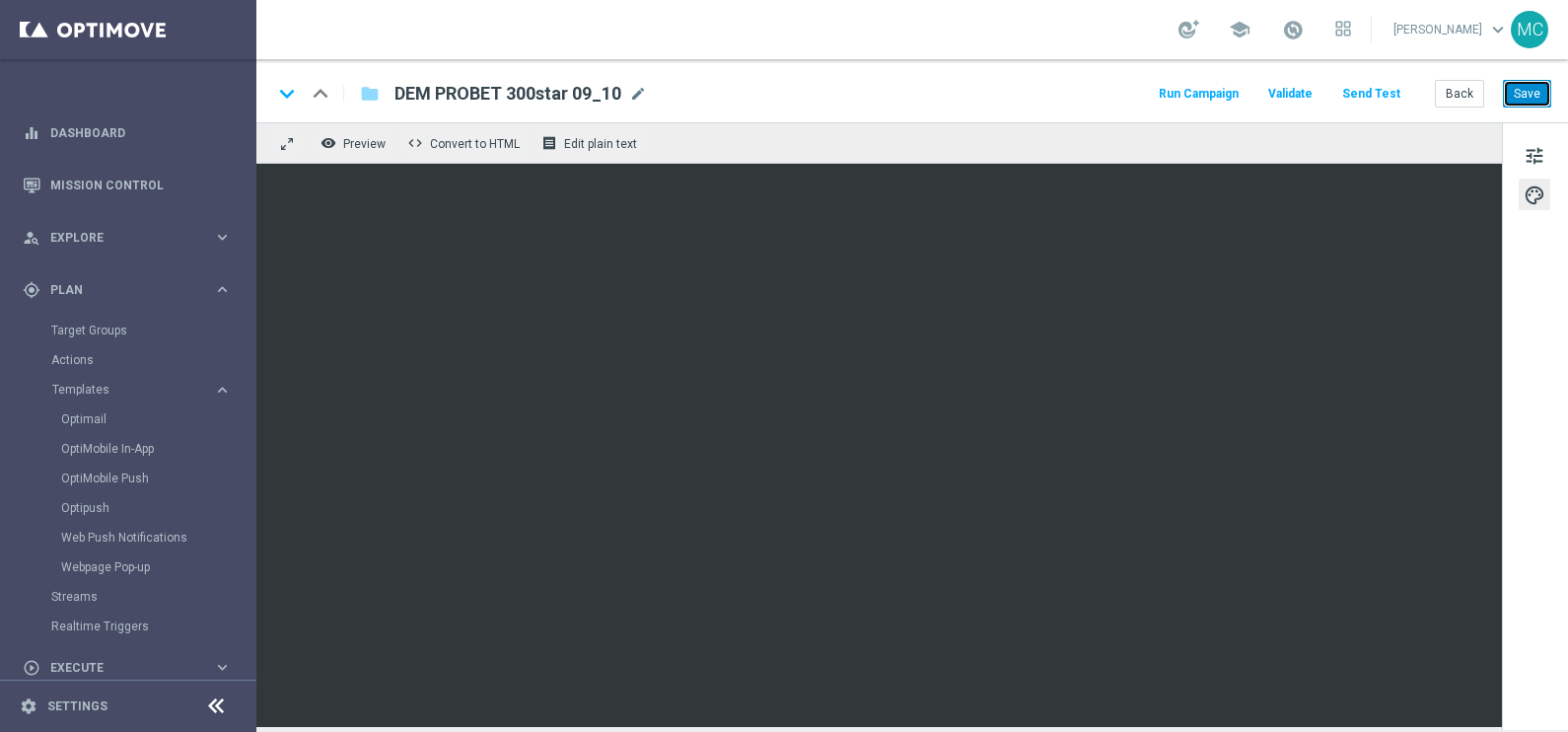
click at [1519, 97] on button "Save" at bounding box center [1527, 94] width 48 height 28
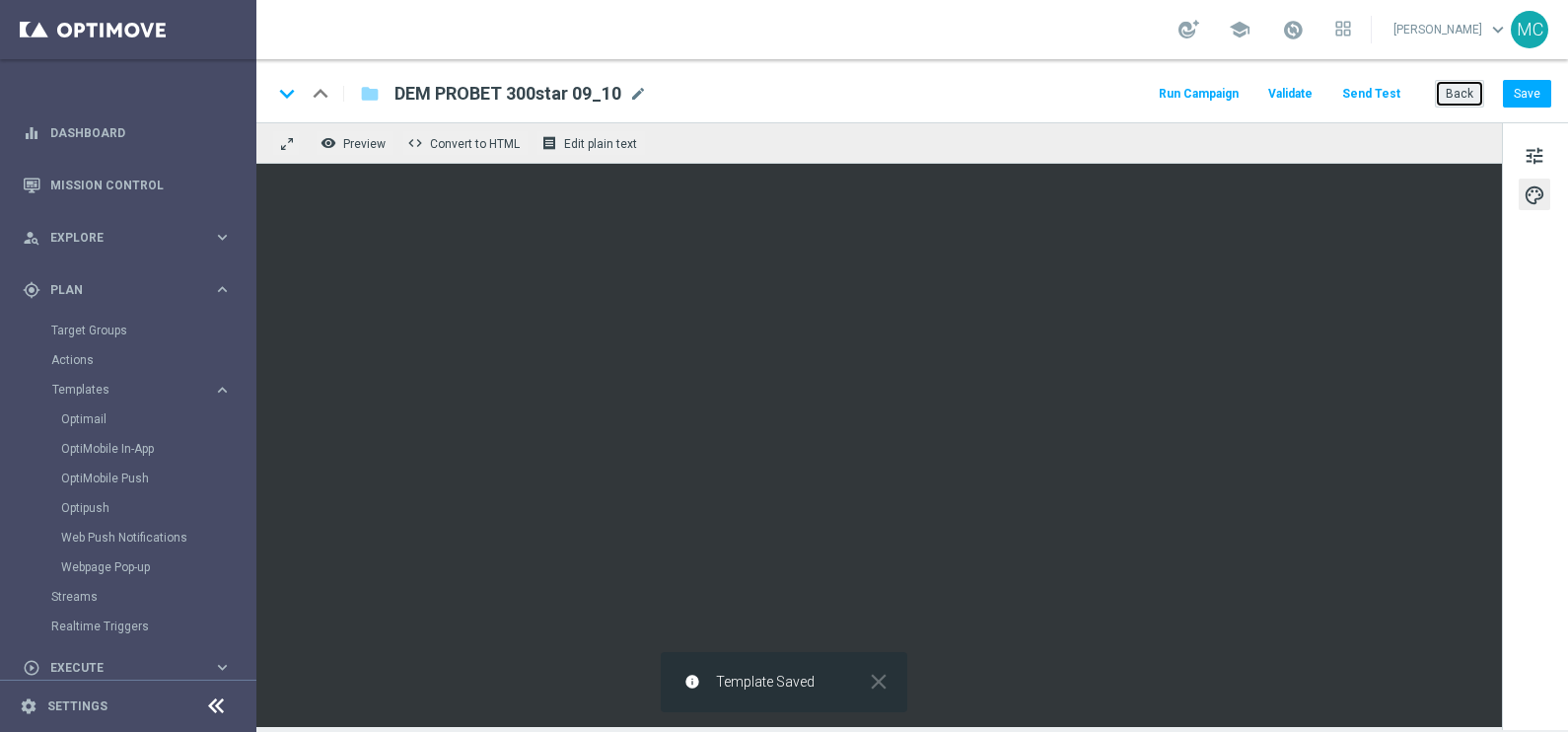
click at [1450, 88] on button "Back" at bounding box center [1459, 94] width 49 height 28
